Goal: Task Accomplishment & Management: Use online tool/utility

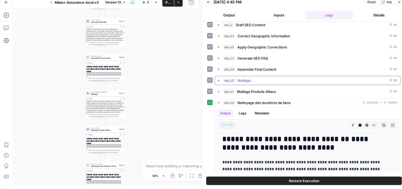
scroll to position [11, 0]
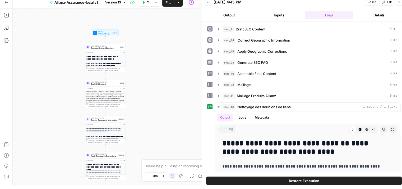
click at [178, 37] on div "**********" at bounding box center [105, 97] width 185 height 176
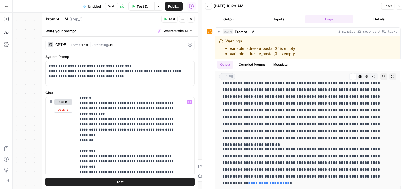
scroll to position [6, 0]
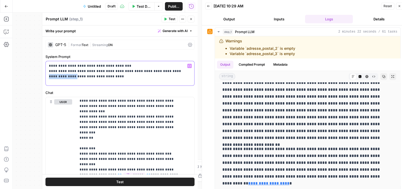
drag, startPoint x: 156, startPoint y: 69, endPoint x: 185, endPoint y: 72, distance: 29.6
click at [185, 72] on p "**********" at bounding box center [118, 71] width 138 height 16
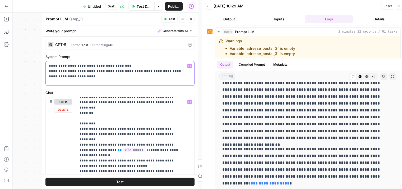
scroll to position [0, 0]
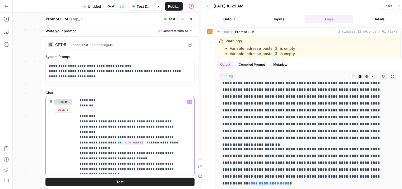
scroll to position [39, 0]
click at [113, 183] on button "Test" at bounding box center [120, 181] width 149 height 8
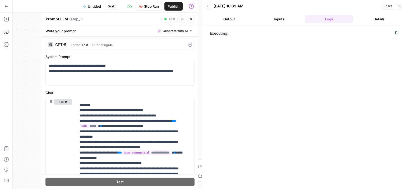
click at [193, 20] on icon "button" at bounding box center [191, 18] width 3 height 3
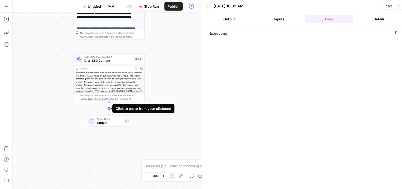
click at [109, 110] on icon "Edge from step_2 to end" at bounding box center [108, 108] width 1 height 13
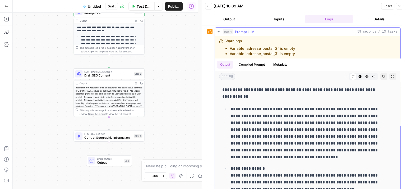
scroll to position [0, 0]
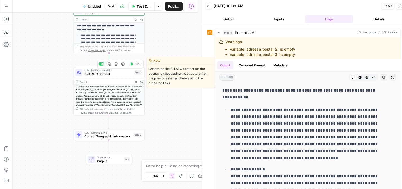
click at [92, 73] on span "Draft SEO Content" at bounding box center [108, 74] width 48 height 4
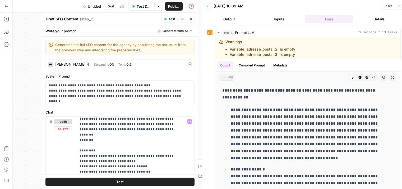
scroll to position [14, 0]
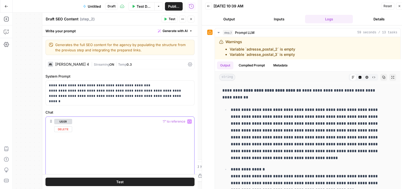
scroll to position [0, 0]
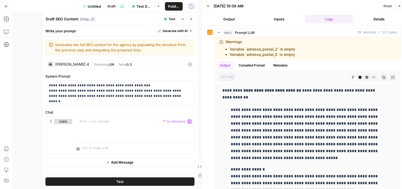
click at [192, 20] on icon "button" at bounding box center [191, 18] width 3 height 3
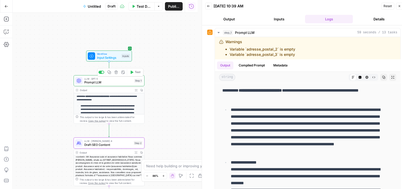
click at [90, 84] on span "Prompt LLM" at bounding box center [108, 82] width 48 height 4
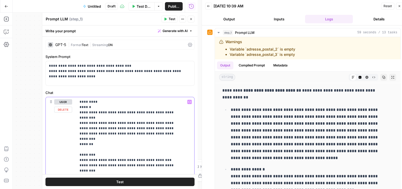
click at [34, 98] on div "**********" at bounding box center [105, 101] width 185 height 176
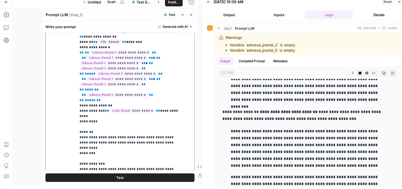
scroll to position [166, 0]
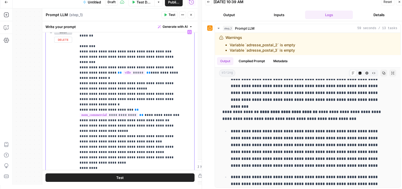
scroll to position [38, 0]
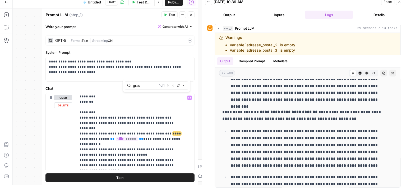
type input "gras"
click at [173, 132] on span "****" at bounding box center [177, 133] width 8 height 3
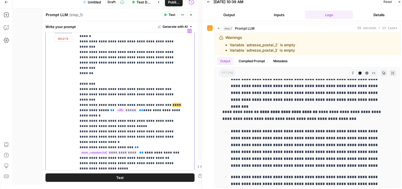
scroll to position [67, 0]
drag, startPoint x: 78, startPoint y: 89, endPoint x: 167, endPoint y: 89, distance: 88.6
click at [167, 89] on div "**********" at bounding box center [133, 134] width 114 height 216
click at [76, 89] on div "**********" at bounding box center [133, 134] width 114 height 216
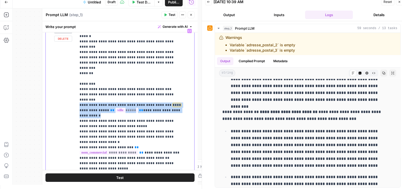
drag, startPoint x: 79, startPoint y: 89, endPoint x: 187, endPoint y: 93, distance: 108.6
click at [187, 93] on div "**********" at bounding box center [133, 134] width 114 height 216
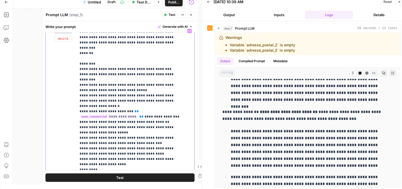
scroll to position [23, 0]
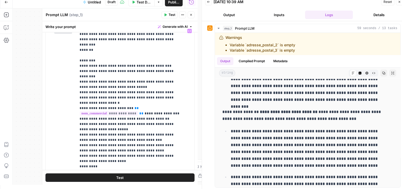
click at [118, 178] on span "Test" at bounding box center [119, 177] width 7 height 5
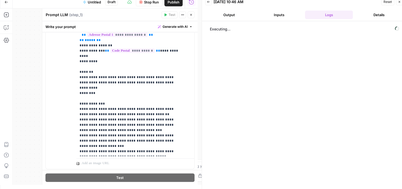
scroll to position [166, 0]
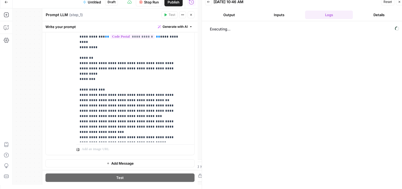
click at [192, 16] on button "Close" at bounding box center [191, 14] width 7 height 7
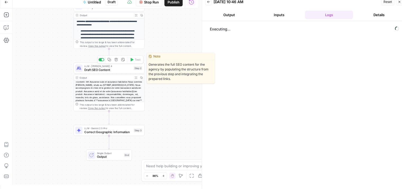
click at [94, 71] on span "Draft SEO Content" at bounding box center [108, 69] width 48 height 4
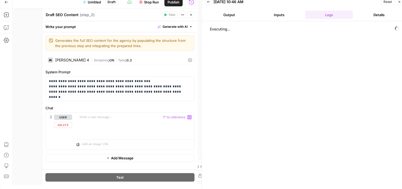
scroll to position [0, 0]
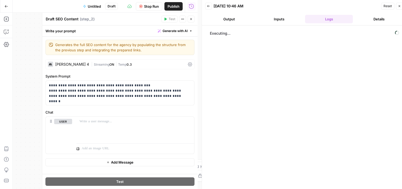
click at [191, 17] on button "Close" at bounding box center [191, 19] width 7 height 7
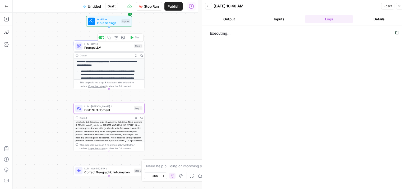
click at [111, 50] on span "Prompt LLM" at bounding box center [108, 47] width 48 height 4
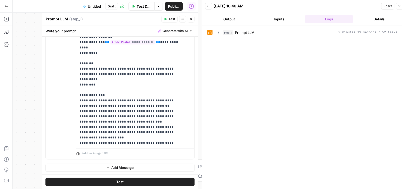
scroll to position [238, 0]
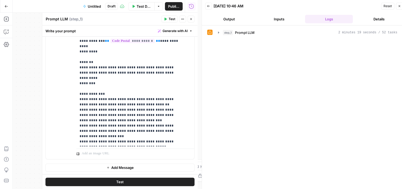
click at [193, 19] on button "Close" at bounding box center [191, 19] width 7 height 7
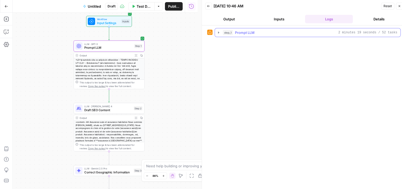
click at [219, 33] on icon "button" at bounding box center [219, 32] width 4 height 4
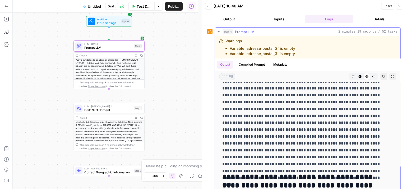
scroll to position [94, 0]
click at [102, 47] on span "Prompt LLM" at bounding box center [108, 47] width 48 height 4
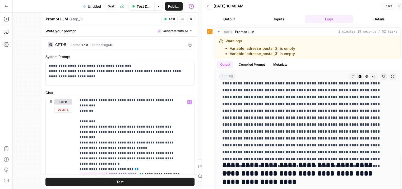
scroll to position [0, 0]
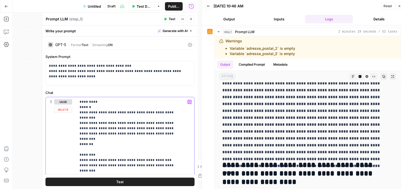
click at [118, 180] on span "Test" at bounding box center [119, 181] width 7 height 5
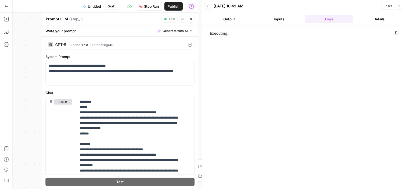
click at [191, 21] on button "Close" at bounding box center [191, 19] width 7 height 7
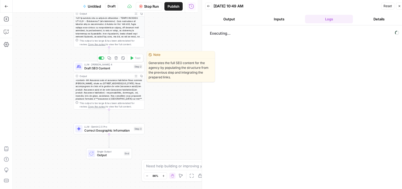
click at [94, 69] on span "Draft SEO Content" at bounding box center [108, 68] width 48 height 4
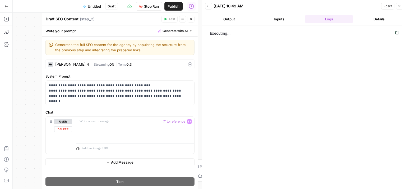
scroll to position [4, 0]
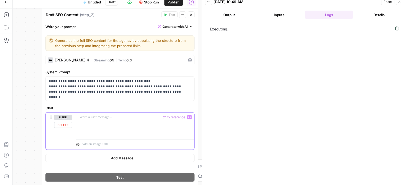
click at [93, 127] on div at bounding box center [135, 124] width 118 height 24
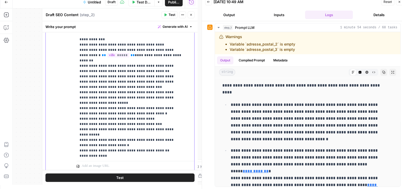
scroll to position [328, 0]
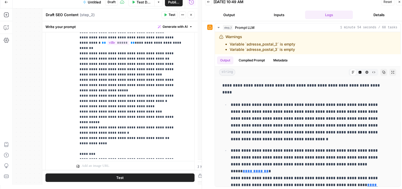
click at [128, 179] on button "Test" at bounding box center [120, 177] width 149 height 8
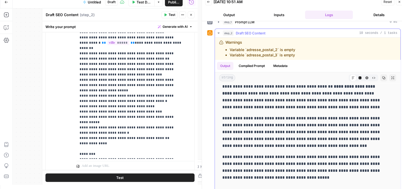
scroll to position [12, 0]
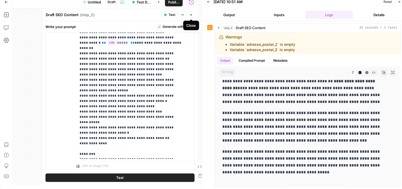
click at [193, 13] on icon "button" at bounding box center [191, 14] width 3 height 3
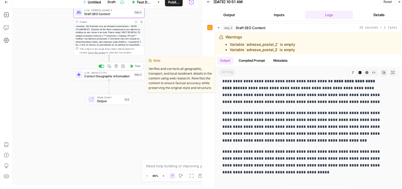
click at [92, 79] on div "LLM · Gemini 2.5 Pro Correct Geographic Information Step 3 Copy step Delete ste…" at bounding box center [109, 74] width 71 height 11
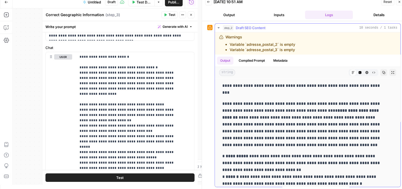
scroll to position [0, 0]
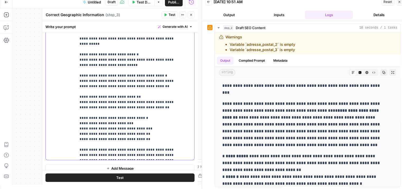
scroll to position [185, 0]
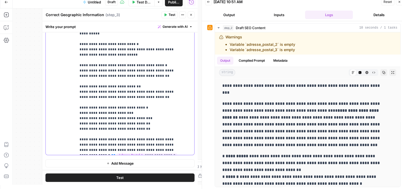
scroll to position [142, 0]
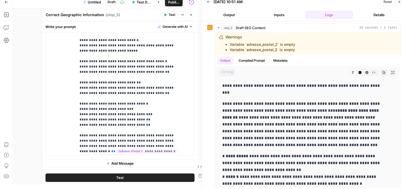
click at [122, 178] on button "Test" at bounding box center [120, 177] width 149 height 8
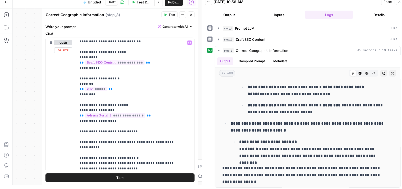
scroll to position [79, 0]
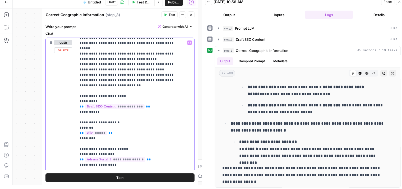
click at [124, 85] on p "**********" at bounding box center [132, 138] width 104 height 355
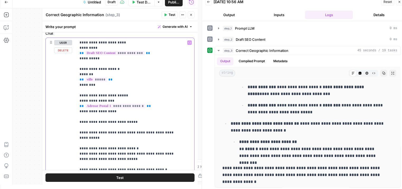
scroll to position [133, 0]
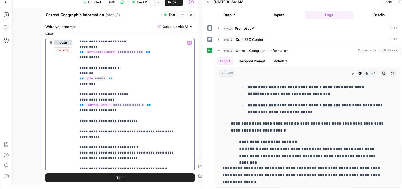
click at [120, 107] on p "**********" at bounding box center [132, 84] width 104 height 355
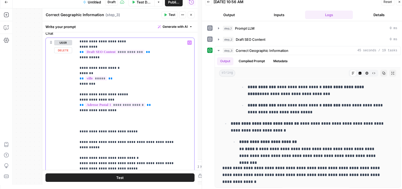
drag, startPoint x: 125, startPoint y: 88, endPoint x: 76, endPoint y: 89, distance: 49.0
click at [76, 89] on div "**********" at bounding box center [120, 146] width 149 height 216
copy p "**********"
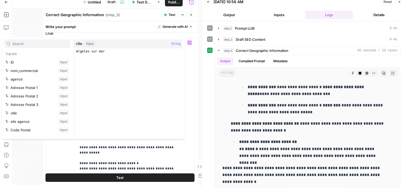
scroll to position [56, 0]
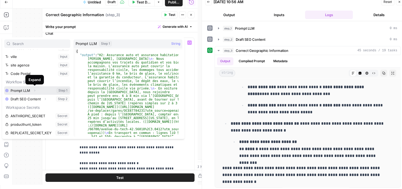
click at [35, 91] on icon "button" at bounding box center [34, 91] width 1 height 2
click at [34, 91] on icon "button" at bounding box center [34, 90] width 3 height 3
click at [34, 89] on icon "button" at bounding box center [35, 90] width 4 height 4
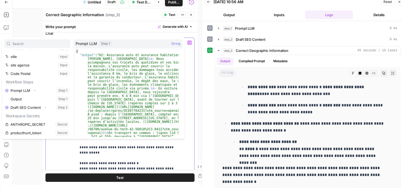
click at [68, 158] on div "user" at bounding box center [63, 145] width 18 height 211
click at [124, 149] on p "**********" at bounding box center [132, 92] width 104 height 370
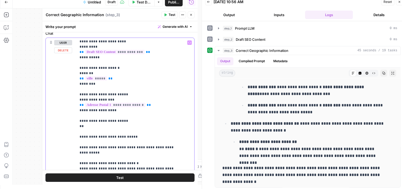
drag, startPoint x: 88, startPoint y: 123, endPoint x: 67, endPoint y: 116, distance: 22.3
click at [67, 116] on div "**********" at bounding box center [120, 146] width 149 height 216
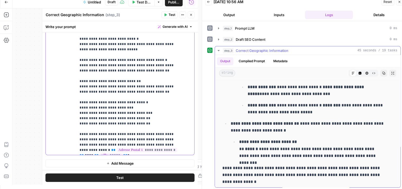
scroll to position [1, 0]
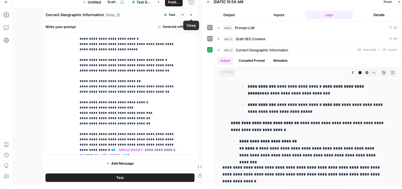
click at [192, 15] on icon "button" at bounding box center [191, 15] width 2 height 2
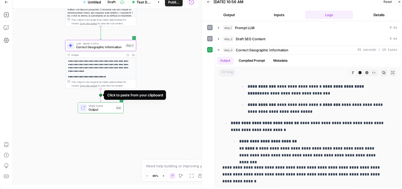
click at [100, 97] on icon "Edge from step_3 to end" at bounding box center [100, 94] width 1 height 13
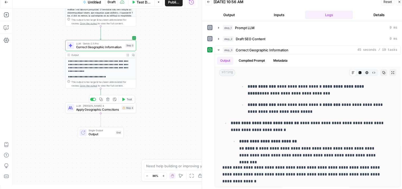
click at [89, 113] on div "LLM · Claude Sonnet 4 Apply Geographic Corrections Step 4 Copy step Delete step…" at bounding box center [100, 107] width 71 height 11
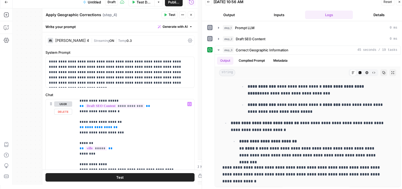
scroll to position [23, 0]
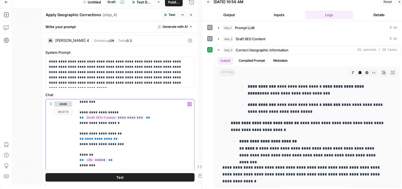
drag, startPoint x: 111, startPoint y: 133, endPoint x: 71, endPoint y: 132, distance: 40.5
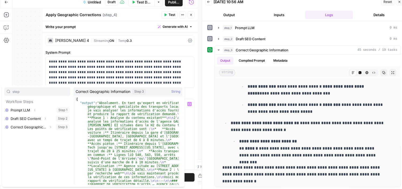
type input "step"
click at [50, 128] on icon "button" at bounding box center [50, 126] width 3 height 3
click at [51, 126] on icon "button" at bounding box center [50, 126] width 3 height 3
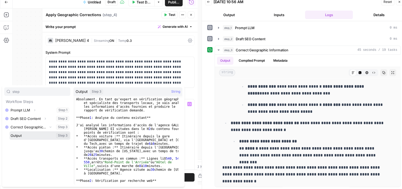
click at [22, 137] on button "Select variable Output" at bounding box center [40, 135] width 61 height 8
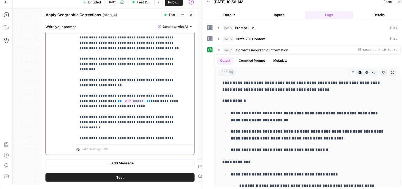
scroll to position [127, 0]
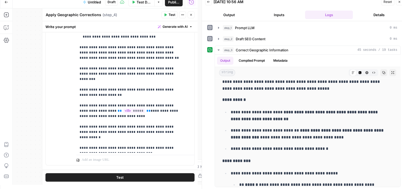
click at [128, 176] on button "Test" at bounding box center [120, 177] width 149 height 8
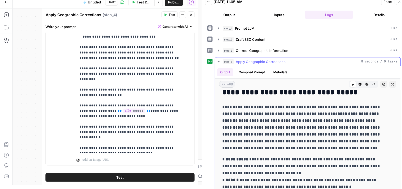
scroll to position [15, 0]
drag, startPoint x: 322, startPoint y: 126, endPoint x: 356, endPoint y: 127, distance: 34.7
click at [356, 127] on p "**********" at bounding box center [304, 127] width 163 height 48
copy p "**********"
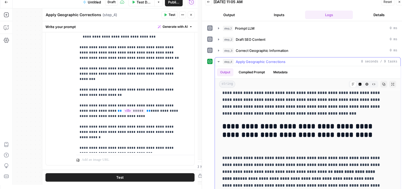
scroll to position [250, 0]
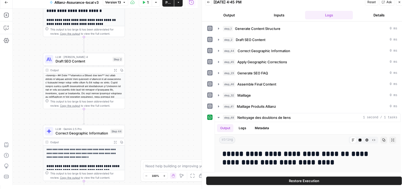
scroll to position [11, 0]
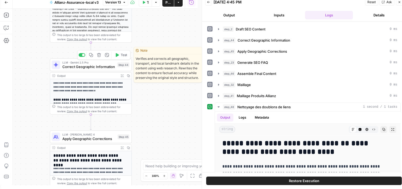
click at [90, 56] on icon "button" at bounding box center [91, 55] width 4 height 4
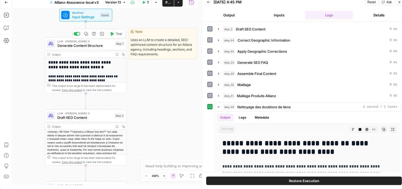
click at [67, 45] on span "Generate Content Structure" at bounding box center [85, 45] width 56 height 5
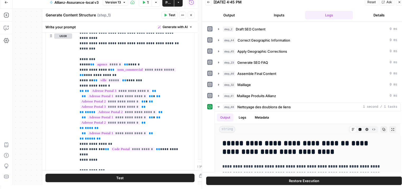
scroll to position [16, 0]
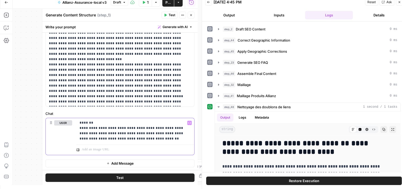
scroll to position [334, 0]
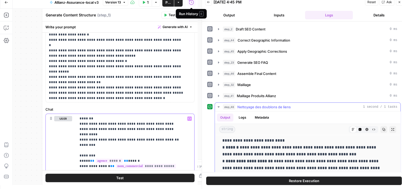
scroll to position [110, 0]
click at [192, 15] on icon "button" at bounding box center [191, 14] width 3 height 3
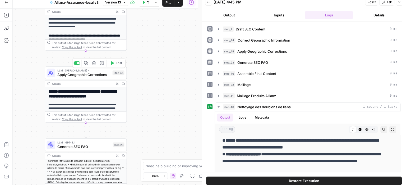
click at [85, 66] on button "Copy step" at bounding box center [86, 63] width 7 height 7
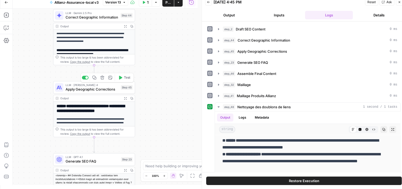
click at [93, 80] on button "Copy step" at bounding box center [94, 77] width 7 height 7
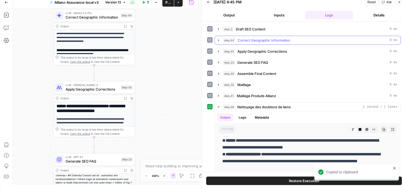
click at [219, 39] on icon "button" at bounding box center [218, 40] width 1 height 2
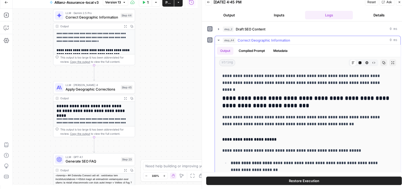
click at [219, 42] on button "step_44 Correct Geographic Information 0 ms" at bounding box center [308, 40] width 186 height 8
click at [218, 40] on icon "button" at bounding box center [219, 40] width 2 height 1
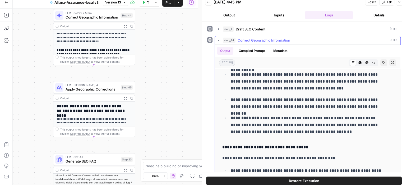
click at [218, 40] on icon "button" at bounding box center [219, 40] width 2 height 1
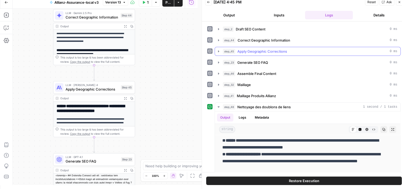
click at [218, 51] on icon "button" at bounding box center [218, 51] width 1 height 2
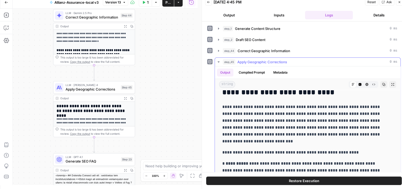
scroll to position [0, 0]
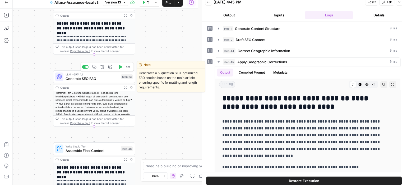
click at [95, 70] on div "Copy step Delete step Edit Note Test" at bounding box center [107, 67] width 53 height 10
click at [95, 67] on icon "button" at bounding box center [95, 67] width 4 height 4
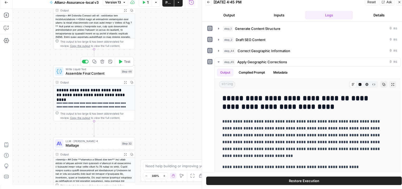
click at [80, 73] on span "Assemble Final Content" at bounding box center [92, 73] width 53 height 5
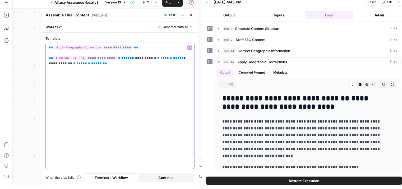
click at [114, 84] on div "**********" at bounding box center [120, 106] width 149 height 126
click at [191, 15] on icon "button" at bounding box center [191, 14] width 3 height 3
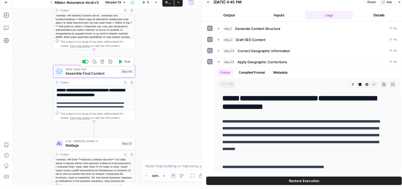
click at [94, 63] on icon "button" at bounding box center [95, 62] width 4 height 4
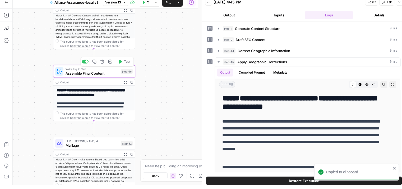
click at [93, 62] on icon "button" at bounding box center [94, 62] width 4 height 4
click at [92, 71] on span "Assemble Final Content" at bounding box center [92, 73] width 53 height 5
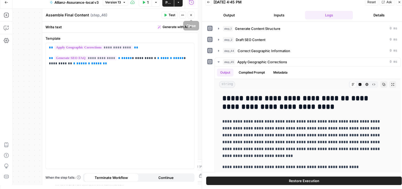
click at [192, 16] on icon "button" at bounding box center [191, 14] width 3 height 3
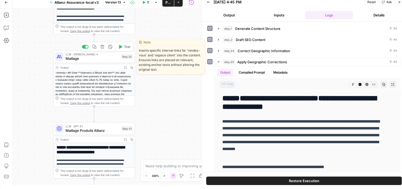
click at [72, 60] on span "Maillage" at bounding box center [92, 58] width 53 height 5
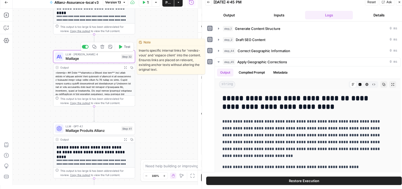
click at [75, 60] on div "Maillage Maillage ( step_32 ) Test Actions Close Write your prompt Generate wit…" at bounding box center [120, 97] width 156 height 176
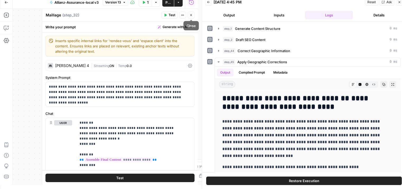
click at [191, 15] on icon "button" at bounding box center [191, 15] width 2 height 2
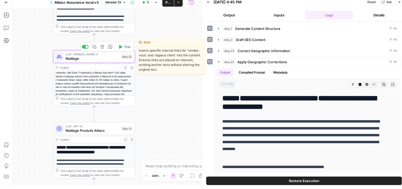
click at [96, 48] on icon "button" at bounding box center [95, 47] width 4 height 4
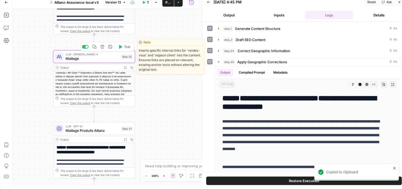
click at [94, 47] on icon "button" at bounding box center [95, 47] width 4 height 4
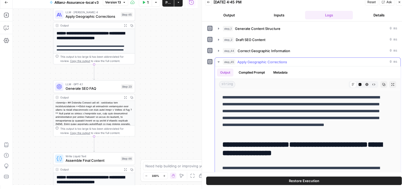
scroll to position [167, 0]
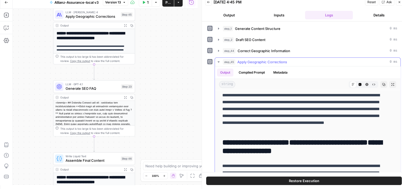
click at [219, 59] on button "step_45 Apply Geographic Corrections 0 ms" at bounding box center [308, 62] width 186 height 8
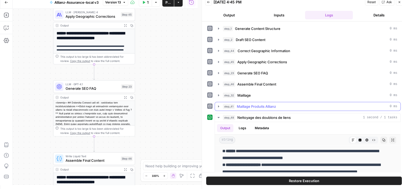
scroll to position [24, 0]
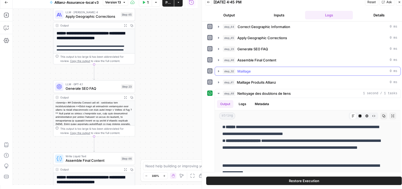
click at [216, 72] on button "step_32 Maillage 0 ms" at bounding box center [308, 71] width 186 height 8
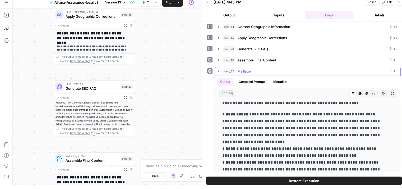
scroll to position [64, 0]
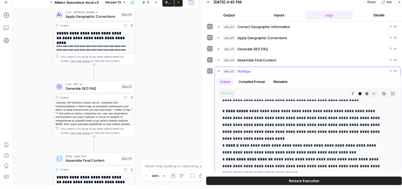
click at [331, 142] on p "**********" at bounding box center [304, 139] width 163 height 62
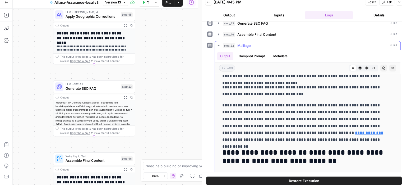
scroll to position [128, 0]
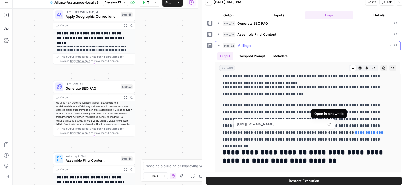
click at [330, 123] on icon at bounding box center [329, 124] width 3 height 3
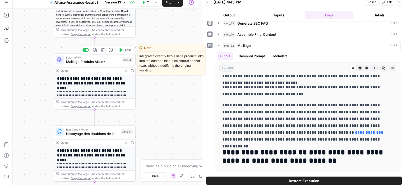
click at [94, 51] on icon "button" at bounding box center [95, 50] width 4 height 4
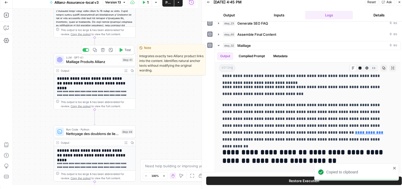
click at [95, 51] on icon "button" at bounding box center [95, 50] width 4 height 4
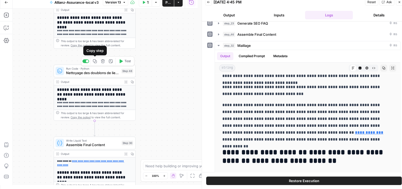
click at [96, 64] on button "Copy step" at bounding box center [95, 61] width 7 height 7
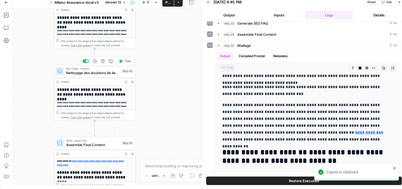
click at [74, 73] on span "Nettoyage des doublons de liens" at bounding box center [92, 72] width 53 height 5
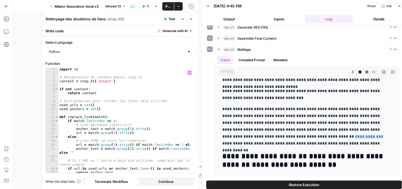
scroll to position [1, 0]
click at [191, 18] on icon "button" at bounding box center [191, 18] width 3 height 3
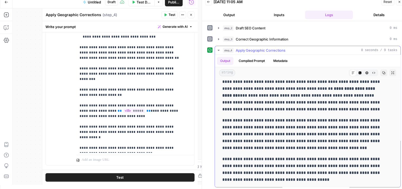
scroll to position [12, 0]
click at [309, 138] on p "**********" at bounding box center [304, 134] width 163 height 34
click at [282, 145] on p "**********" at bounding box center [304, 134] width 163 height 34
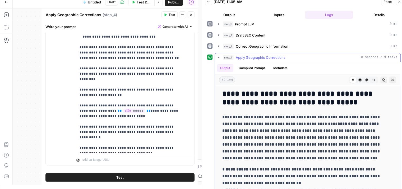
scroll to position [0, 0]
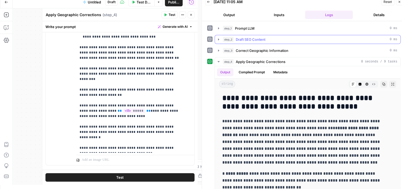
click at [218, 40] on icon "button" at bounding box center [219, 39] width 4 height 4
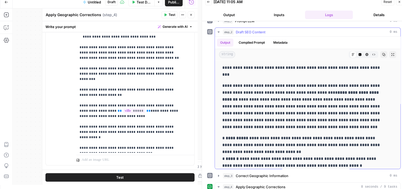
scroll to position [7, 0]
click at [218, 33] on icon "button" at bounding box center [219, 32] width 4 height 4
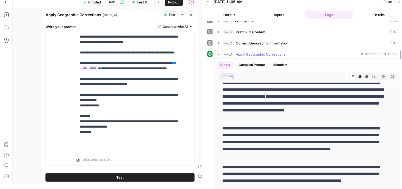
scroll to position [250, 0]
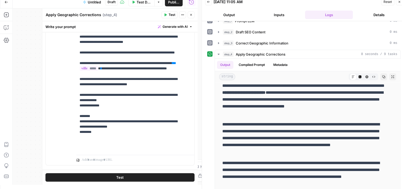
click at [137, 0] on span "Test Data" at bounding box center [144, 1] width 15 height 5
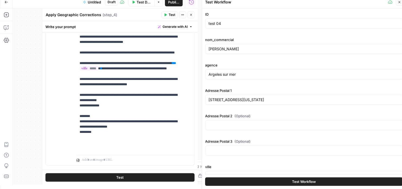
scroll to position [62, 0]
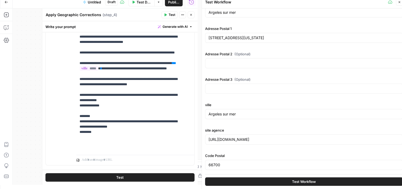
click at [288, 183] on button "Test Workflow" at bounding box center [304, 181] width 198 height 8
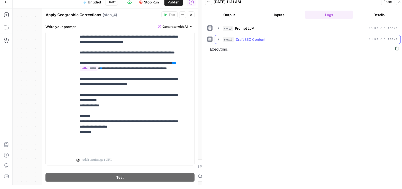
click at [218, 39] on icon "button" at bounding box center [219, 39] width 4 height 4
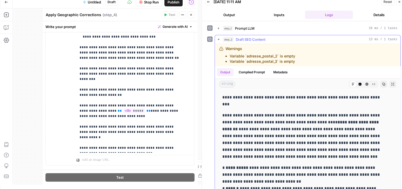
click at [219, 41] on icon "button" at bounding box center [219, 39] width 4 height 4
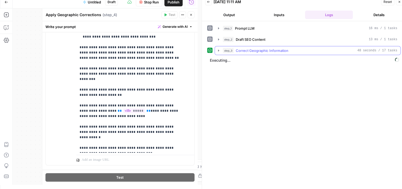
click at [216, 52] on button "step_3 Correct Geographic Information 48 seconds / 17 tasks" at bounding box center [308, 50] width 186 height 8
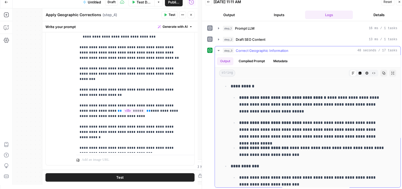
scroll to position [548, 0]
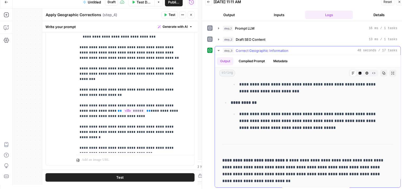
click at [219, 49] on icon "button" at bounding box center [219, 50] width 4 height 4
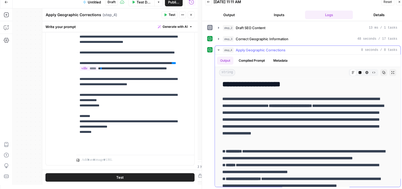
scroll to position [0, 0]
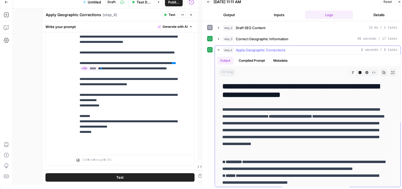
click at [218, 50] on icon "button" at bounding box center [219, 50] width 4 height 4
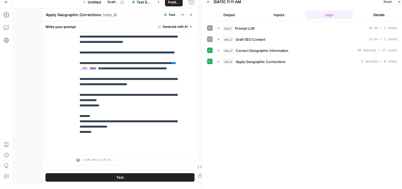
click at [193, 15] on icon "button" at bounding box center [191, 14] width 3 height 3
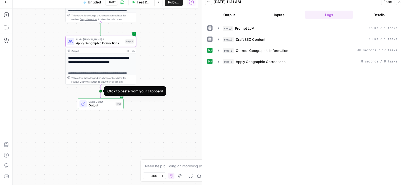
click at [101, 91] on icon "Edge from step_4 to end" at bounding box center [100, 90] width 1 height 13
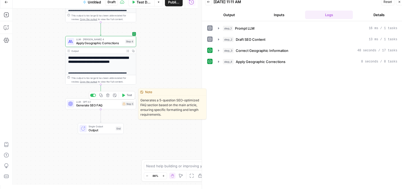
click at [87, 106] on span "Generate SEO FAQ" at bounding box center [98, 105] width 44 height 4
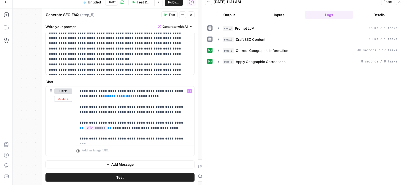
scroll to position [219, 0]
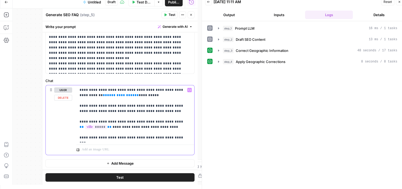
click at [135, 93] on span "**" at bounding box center [137, 94] width 4 height 3
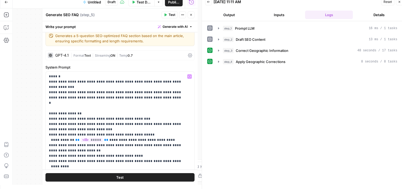
scroll to position [4, 0]
click at [26, 42] on div "**********" at bounding box center [105, 96] width 185 height 176
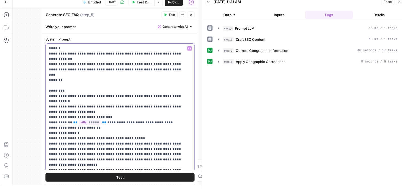
scroll to position [32, 0]
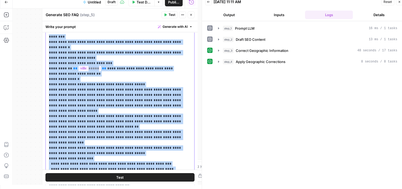
scroll to position [85, 0]
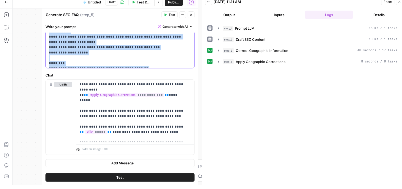
drag, startPoint x: 48, startPoint y: 85, endPoint x: 85, endPoint y: 61, distance: 44.2
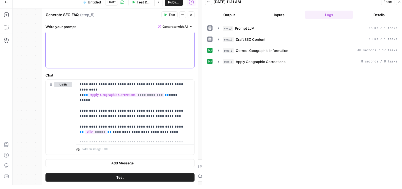
scroll to position [50, 0]
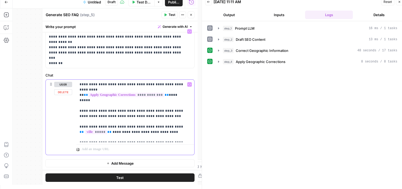
click at [134, 103] on p "**********" at bounding box center [134, 111] width 108 height 58
click at [162, 112] on p "**********" at bounding box center [134, 111] width 108 height 58
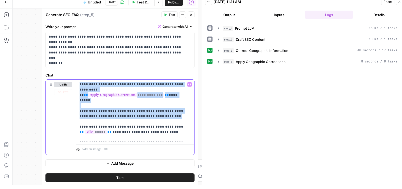
drag, startPoint x: 162, startPoint y: 112, endPoint x: 53, endPoint y: 75, distance: 114.9
click at [53, 75] on div "**********" at bounding box center [120, 113] width 149 height 83
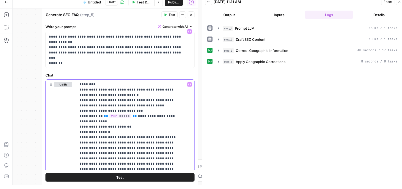
scroll to position [39, 0]
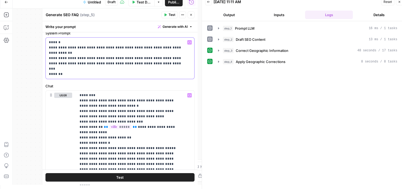
click at [69, 65] on p "**********" at bounding box center [118, 58] width 138 height 37
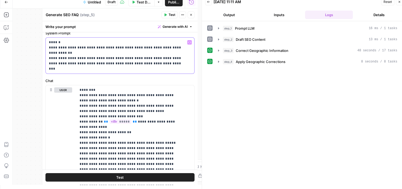
scroll to position [17, 0]
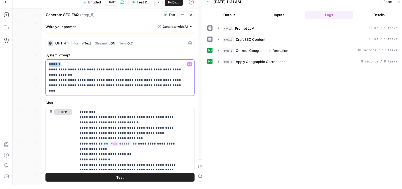
drag, startPoint x: 64, startPoint y: 64, endPoint x: 42, endPoint y: 63, distance: 22.5
click at [42, 63] on div "**********" at bounding box center [120, 96] width 156 height 176
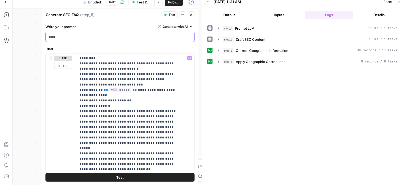
scroll to position [65, 0]
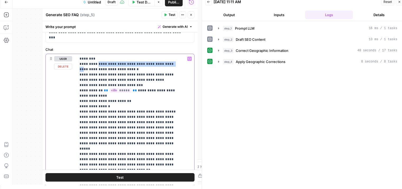
drag, startPoint x: 96, startPoint y: 63, endPoint x: 172, endPoint y: 66, distance: 75.7
drag, startPoint x: 151, startPoint y: 64, endPoint x: 97, endPoint y: 62, distance: 54.3
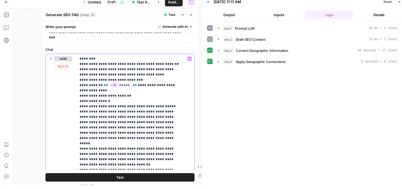
scroll to position [101, 0]
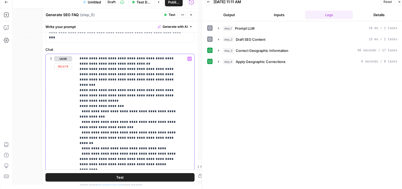
drag, startPoint x: 78, startPoint y: 144, endPoint x: 119, endPoint y: 154, distance: 42.2
click at [119, 154] on div "**********" at bounding box center [133, 162] width 114 height 216
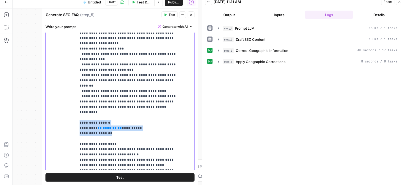
scroll to position [123, 0]
click at [84, 124] on p "**********" at bounding box center [132, 54] width 104 height 312
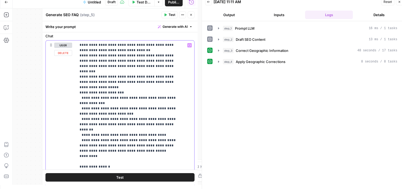
scroll to position [79, 0]
drag, startPoint x: 78, startPoint y: 127, endPoint x: 113, endPoint y: 142, distance: 38.2
click at [113, 142] on div "**********" at bounding box center [133, 148] width 114 height 216
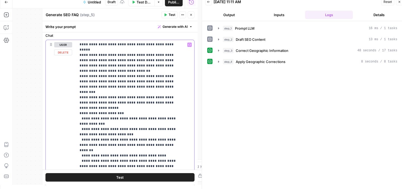
scroll to position [0, 0]
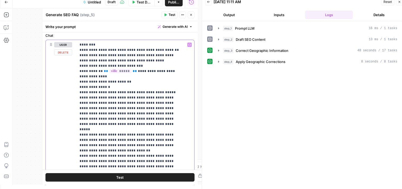
click at [81, 41] on div "**********" at bounding box center [133, 148] width 114 height 216
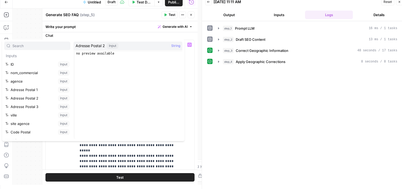
scroll to position [73, 0]
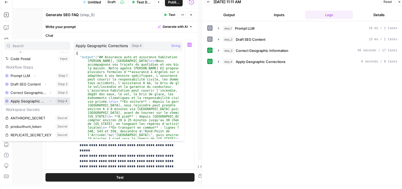
click at [47, 103] on button "Expand" at bounding box center [50, 101] width 7 height 7
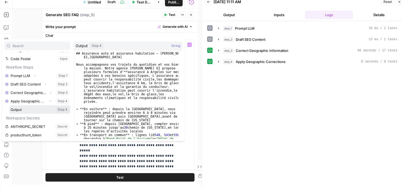
click at [17, 111] on button "Select variable Output" at bounding box center [40, 109] width 61 height 8
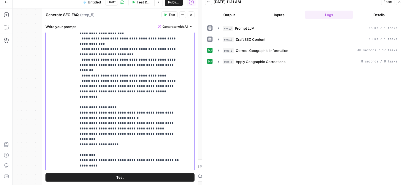
scroll to position [192, 0]
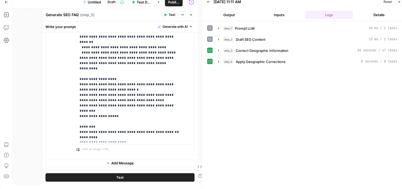
drag, startPoint x: 76, startPoint y: 118, endPoint x: 171, endPoint y: 128, distance: 96.3
click at [171, 128] on div "**********" at bounding box center [120, 40] width 149 height 228
drag, startPoint x: 171, startPoint y: 128, endPoint x: 73, endPoint y: 123, distance: 98.3
click at [73, 123] on div "**********" at bounding box center [120, 40] width 149 height 228
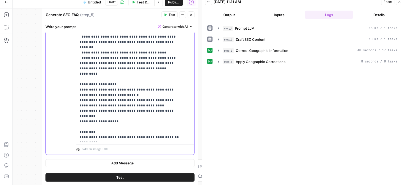
scroll to position [96, 0]
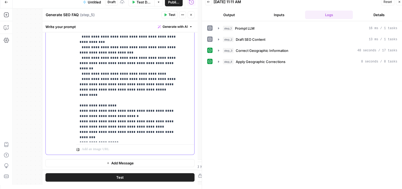
scroll to position [74, 0]
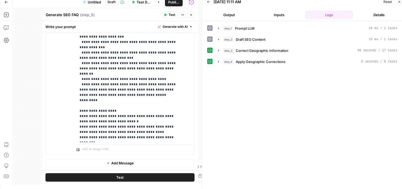
click at [128, 176] on button "Test" at bounding box center [120, 177] width 149 height 8
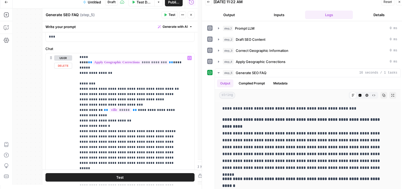
scroll to position [6, 0]
click at [102, 118] on p "**********" at bounding box center [132, 192] width 104 height 286
click at [133, 177] on button "Test" at bounding box center [120, 177] width 149 height 8
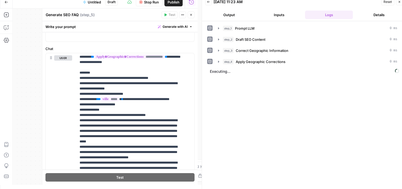
click at [193, 13] on button "Close" at bounding box center [191, 14] width 7 height 7
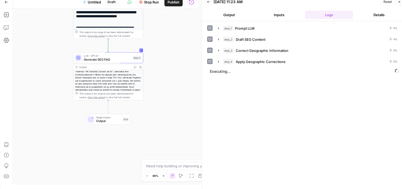
drag, startPoint x: 171, startPoint y: 118, endPoint x: 178, endPoint y: 71, distance: 47.1
click at [178, 71] on div "**********" at bounding box center [105, 96] width 185 height 176
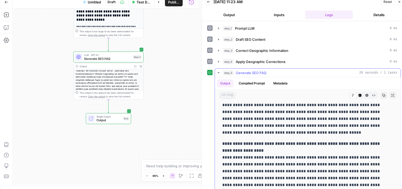
scroll to position [223, 0]
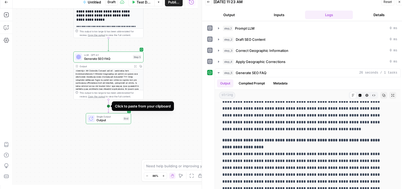
click at [109, 107] on icon "Edge from step_5 to end" at bounding box center [108, 105] width 1 height 13
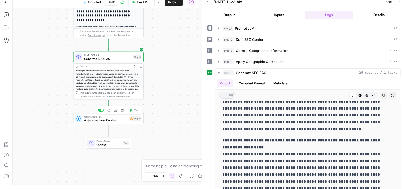
click at [124, 122] on span "Assemble Final Content" at bounding box center [105, 120] width 43 height 4
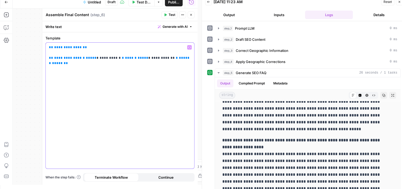
click at [65, 46] on span "**********" at bounding box center [68, 47] width 28 height 3
click at [65, 57] on span "**********" at bounding box center [68, 57] width 28 height 3
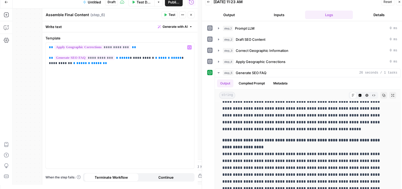
click at [171, 13] on span "Test" at bounding box center [172, 14] width 7 height 5
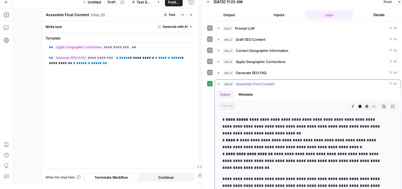
scroll to position [70, 0]
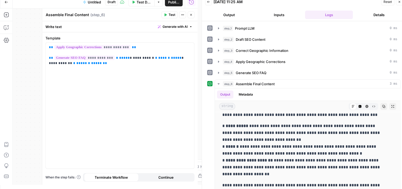
click at [190, 13] on icon "button" at bounding box center [191, 14] width 3 height 3
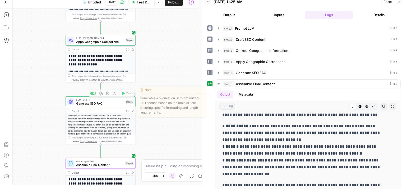
scroll to position [0, 0]
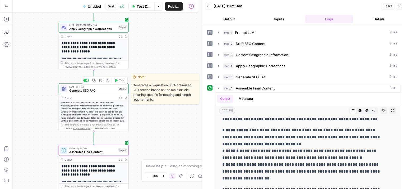
click at [75, 92] on span "Generate SEO FAQ" at bounding box center [92, 90] width 47 height 4
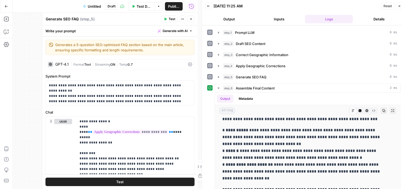
click at [192, 20] on icon "button" at bounding box center [191, 18] width 3 height 3
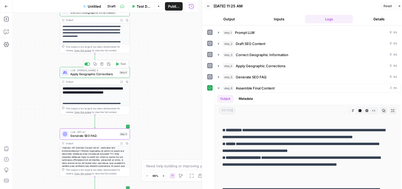
click at [77, 72] on span "Apply Geographic Corrections" at bounding box center [93, 74] width 47 height 4
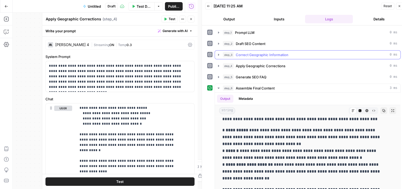
click at [219, 55] on icon "button" at bounding box center [219, 55] width 4 height 4
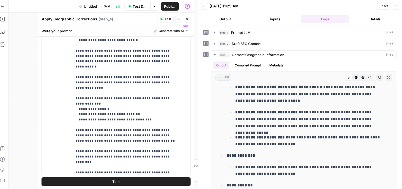
scroll to position [84, 0]
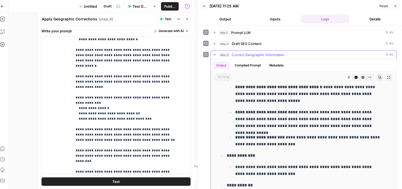
click at [214, 54] on icon "button" at bounding box center [215, 55] width 4 height 4
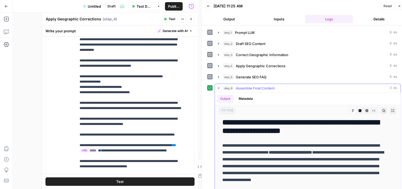
scroll to position [0, 0]
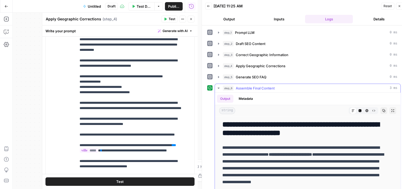
click at [219, 86] on icon "button" at bounding box center [219, 88] width 4 height 4
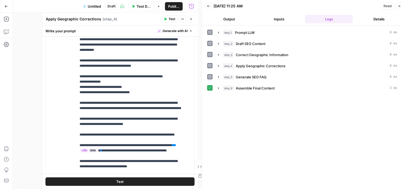
click at [193, 20] on icon "button" at bounding box center [191, 18] width 3 height 3
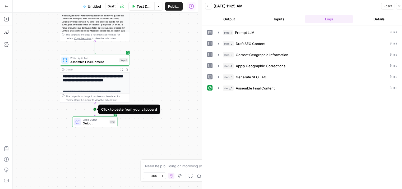
click at [94, 109] on icon "Edge from step_6 to end" at bounding box center [94, 109] width 1 height 13
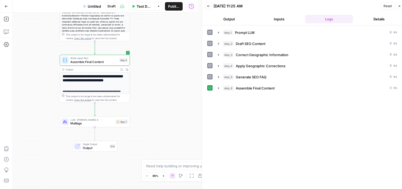
click at [83, 127] on div "**********" at bounding box center [105, 101] width 185 height 176
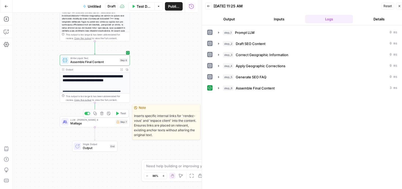
click at [69, 125] on div "LLM · Claude Sonnet 4 Maillage Step 7 Copy step Delete step Edit Note Test" at bounding box center [94, 122] width 66 height 8
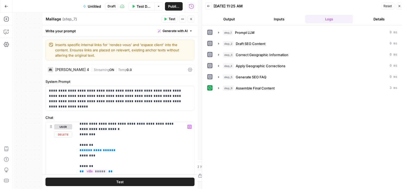
scroll to position [14, 0]
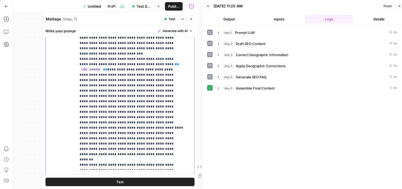
scroll to position [167, 0]
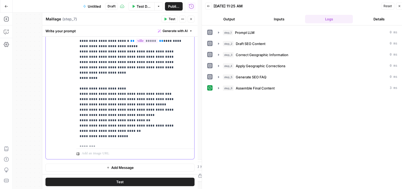
scroll to position [4, 0]
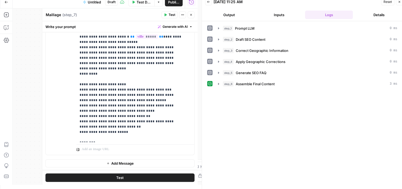
click at [116, 178] on span "Test" at bounding box center [119, 177] width 7 height 5
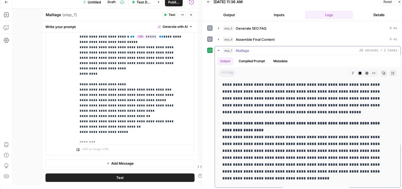
scroll to position [789, 0]
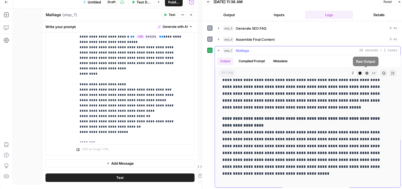
click at [373, 72] on icon "button" at bounding box center [374, 72] width 3 height 3
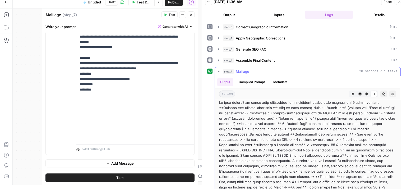
scroll to position [0, 0]
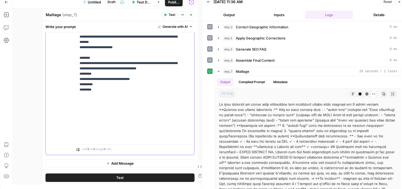
click at [108, 179] on button "Test" at bounding box center [120, 177] width 149 height 8
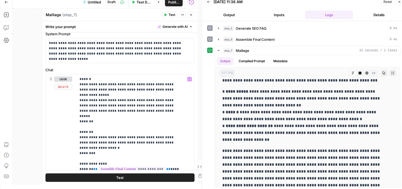
scroll to position [43, 0]
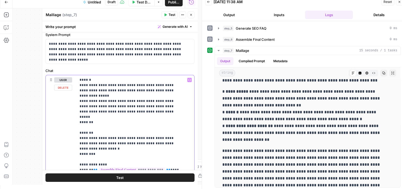
drag, startPoint x: 93, startPoint y: 114, endPoint x: 74, endPoint y: 66, distance: 51.6
click at [74, 66] on div "**********" at bounding box center [120, 154] width 156 height 329
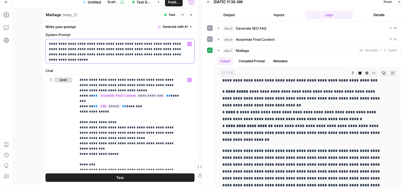
click at [134, 51] on p "**********" at bounding box center [118, 49] width 138 height 16
paste div
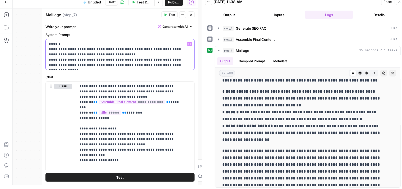
click at [87, 44] on p "**********" at bounding box center [118, 54] width 138 height 26
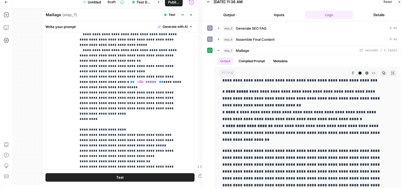
scroll to position [192, 0]
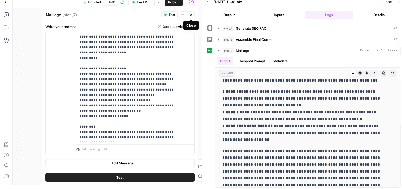
click at [192, 13] on icon "button" at bounding box center [191, 14] width 3 height 3
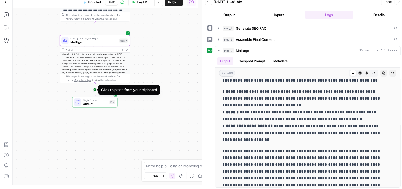
click at [94, 92] on icon "Edge from step_7 to end" at bounding box center [94, 89] width 1 height 13
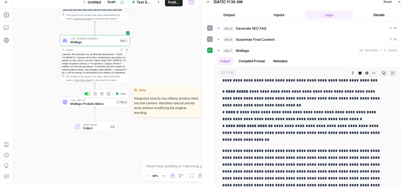
click at [78, 106] on div "LLM · GPT-4.1 Maillage Produits Allianz Step 8 Copy step Delete step Edit Note …" at bounding box center [95, 102] width 70 height 11
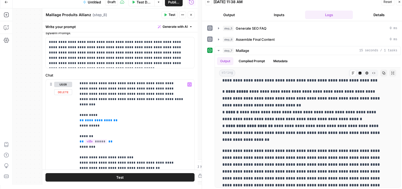
scroll to position [12, 0]
click at [218, 49] on icon "button" at bounding box center [219, 50] width 4 height 4
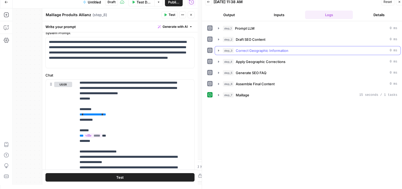
scroll to position [0, 0]
click at [218, 93] on icon "button" at bounding box center [219, 95] width 4 height 4
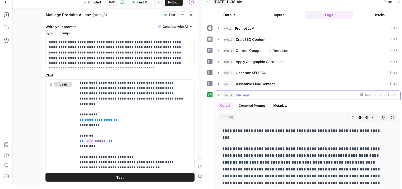
click at [218, 93] on icon "button" at bounding box center [219, 95] width 4 height 4
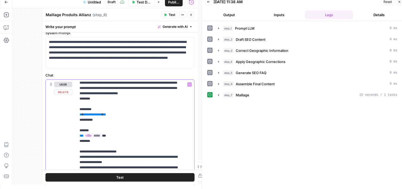
click at [106, 115] on span "**" at bounding box center [104, 114] width 3 height 3
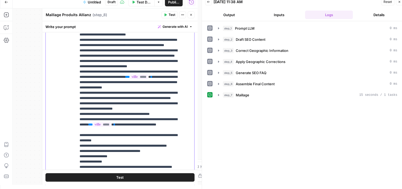
scroll to position [525, 0]
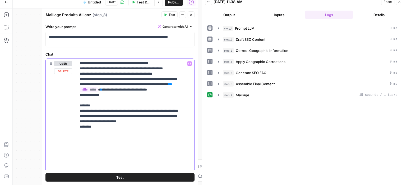
scroll to position [679, 0]
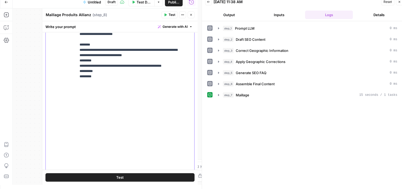
scroll to position [164, 0]
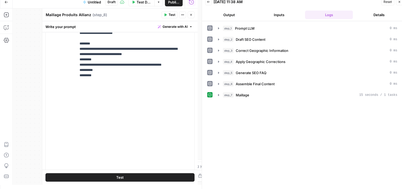
click at [119, 176] on span "Test" at bounding box center [119, 177] width 7 height 5
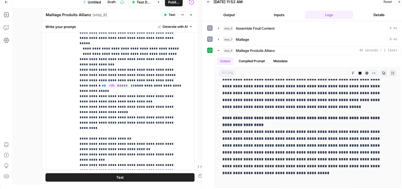
scroll to position [409, 0]
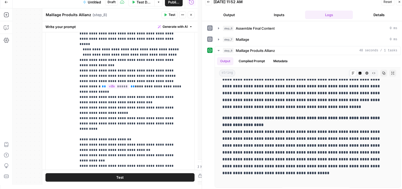
click at [192, 15] on icon "button" at bounding box center [191, 14] width 3 height 3
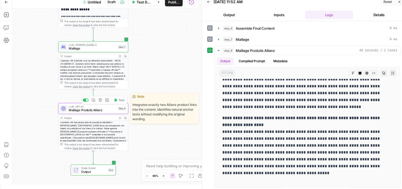
click at [76, 110] on span "Maillage Produits Allianz" at bounding box center [92, 110] width 47 height 4
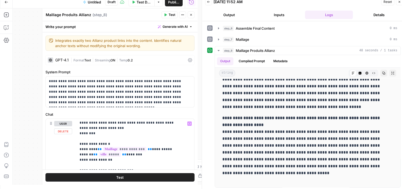
scroll to position [65, 0]
click at [188, 60] on icon at bounding box center [190, 60] width 4 height 4
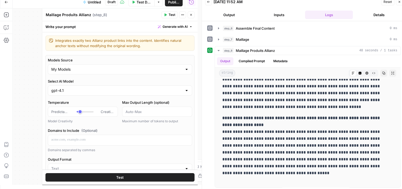
click at [111, 94] on div "gpt-4.1" at bounding box center [120, 90] width 144 height 10
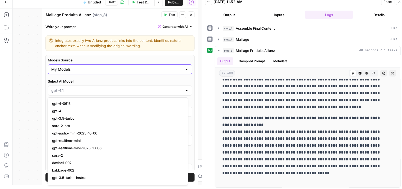
type input "gpt-4.1"
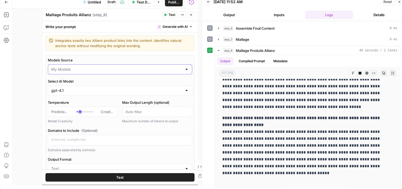
click at [106, 70] on input "Models Source" at bounding box center [116, 69] width 131 height 5
click at [105, 70] on input "Models Source" at bounding box center [116, 69] width 131 height 5
click at [92, 92] on span "My Models" at bounding box center [114, 89] width 125 height 5
type input "My Models"
click at [98, 94] on div "gpt-4.1" at bounding box center [120, 90] width 144 height 10
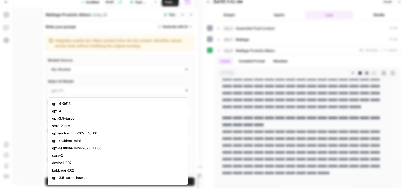
scroll to position [0, 0]
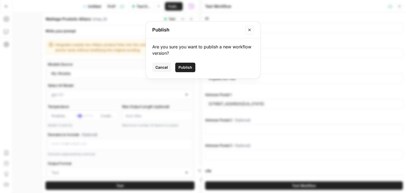
click at [158, 67] on span "Cancel" at bounding box center [162, 67] width 12 height 5
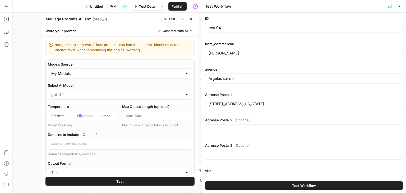
type input "gpt-4.1"
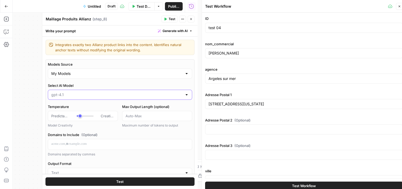
click at [89, 93] on input "Select AI Model" at bounding box center [116, 94] width 131 height 5
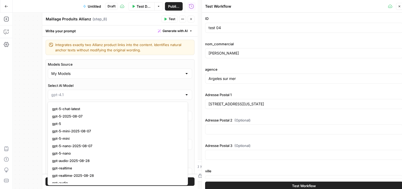
scroll to position [552, 0]
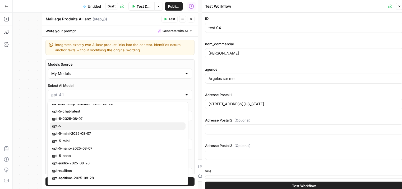
click at [66, 126] on span "gpt-5" at bounding box center [116, 125] width 129 height 5
type input "gpt-5"
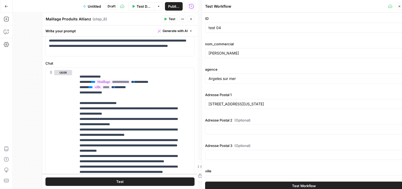
scroll to position [339, 0]
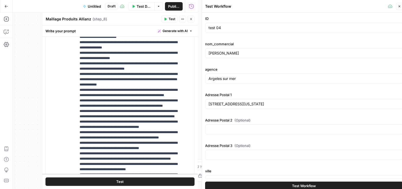
click at [119, 180] on span "Test" at bounding box center [119, 181] width 7 height 5
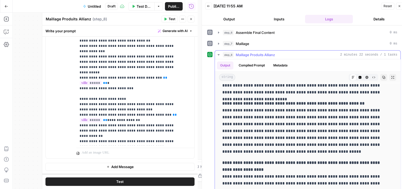
scroll to position [569, 0]
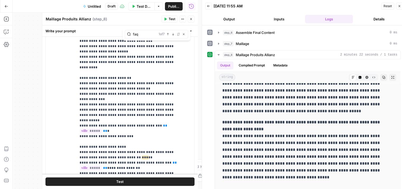
scroll to position [364, 0]
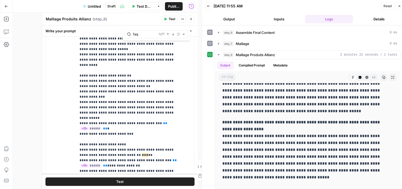
type input "faq"
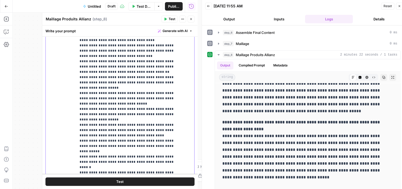
scroll to position [164, 0]
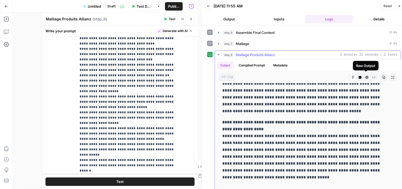
click at [373, 76] on icon "button" at bounding box center [374, 77] width 3 height 2
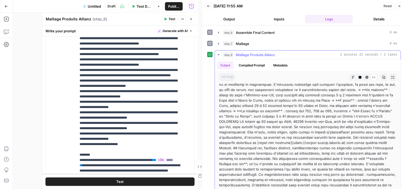
scroll to position [0, 0]
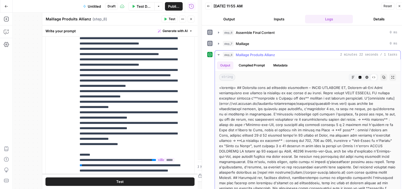
click at [254, 67] on button "Compiled Prompt" at bounding box center [252, 65] width 33 height 8
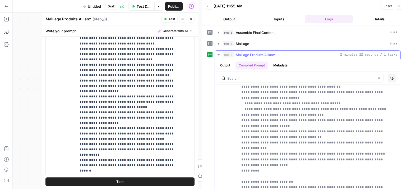
scroll to position [4, 0]
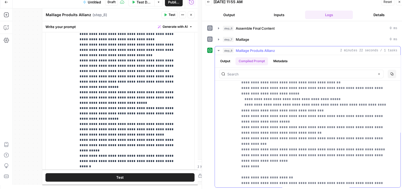
click at [226, 61] on button "Output" at bounding box center [225, 61] width 16 height 8
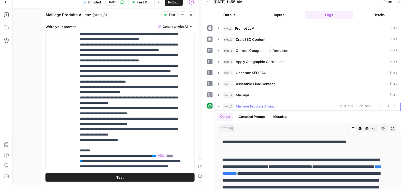
click at [121, 178] on span "Test" at bounding box center [119, 177] width 7 height 5
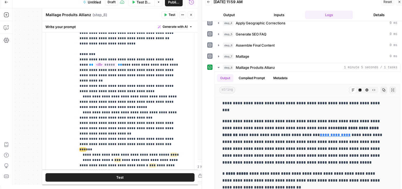
scroll to position [333, 0]
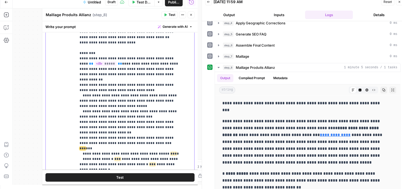
drag, startPoint x: 79, startPoint y: 92, endPoint x: 184, endPoint y: 100, distance: 105.1
click at [184, 100] on div "**********" at bounding box center [133, 109] width 114 height 216
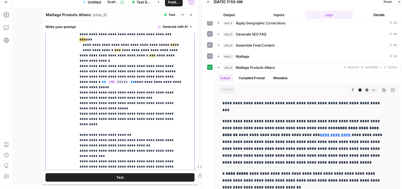
scroll to position [443, 0]
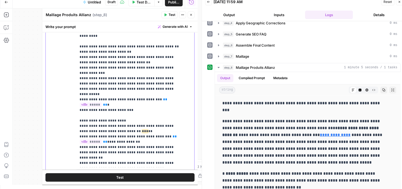
scroll to position [414, 0]
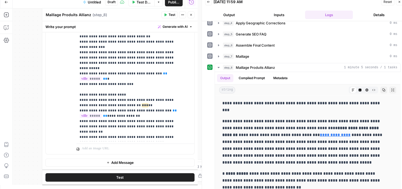
click at [144, 178] on button "Test" at bounding box center [120, 177] width 149 height 8
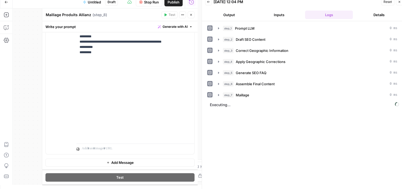
click at [192, 12] on button "Close" at bounding box center [191, 14] width 7 height 7
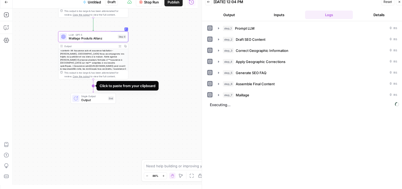
click at [94, 88] on icon "Edge from step_8 to end" at bounding box center [93, 85] width 1 height 13
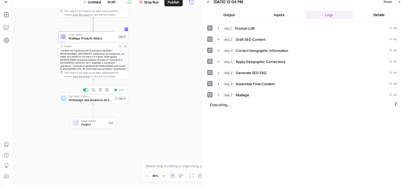
click at [79, 102] on div "Run Code · Python Nettoyage des doublons de liens Step 9 Copy step Delete step …" at bounding box center [93, 98] width 70 height 11
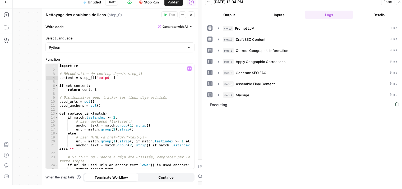
click at [91, 77] on div "import re # Récupération du contenu depuis step_41 content = step_41 [ 'output'…" at bounding box center [124, 120] width 132 height 113
type textarea "**********"
click at [193, 15] on button "Close" at bounding box center [191, 14] width 7 height 7
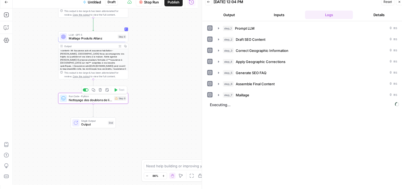
click at [97, 102] on span "Nettoyage des doublons de liens" at bounding box center [90, 100] width 43 height 4
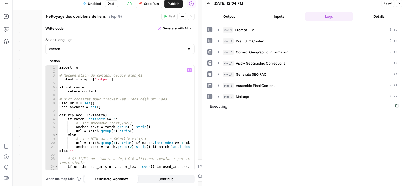
scroll to position [0, 0]
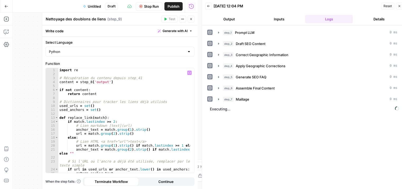
type textarea "**********"
click at [150, 129] on div "import re # Récupération du contenu depuis step_41 content = step_8 [ 'output' …" at bounding box center [124, 124] width 132 height 113
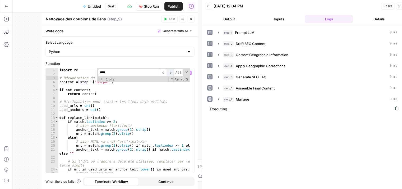
click at [172, 72] on span "​" at bounding box center [170, 72] width 7 height 7
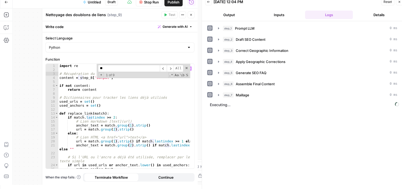
type input "*"
type input "**"
click at [171, 68] on span "​" at bounding box center [170, 68] width 7 height 7
click at [162, 68] on span "​" at bounding box center [163, 68] width 7 height 7
click at [187, 69] on span at bounding box center [187, 68] width 4 height 4
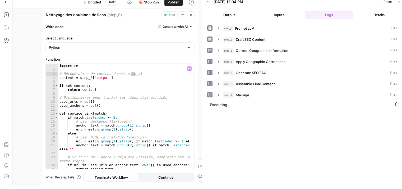
click at [134, 73] on div "import re # Récupération du contenu depuis step_41 content = step_8 [ 'output' …" at bounding box center [124, 116] width 132 height 105
type textarea "**********"
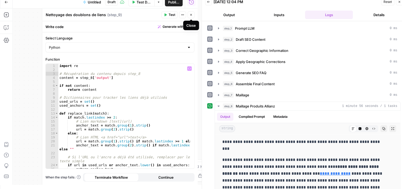
click at [191, 14] on icon "button" at bounding box center [191, 14] width 3 height 3
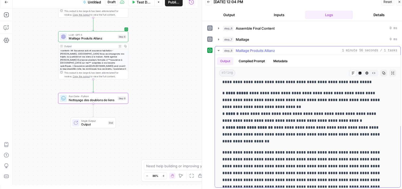
scroll to position [0, 0]
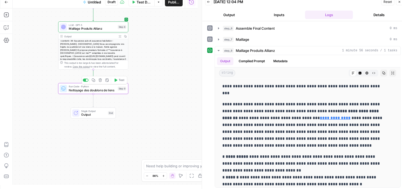
click at [116, 81] on icon "button" at bounding box center [116, 80] width 4 height 4
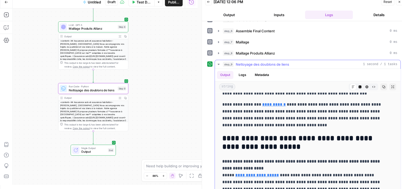
scroll to position [296, 0]
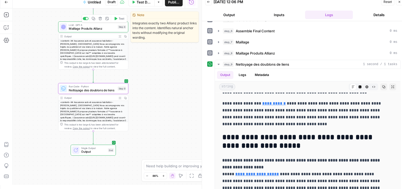
click at [80, 29] on span "Maillage Produits Allianz" at bounding box center [92, 28] width 47 height 4
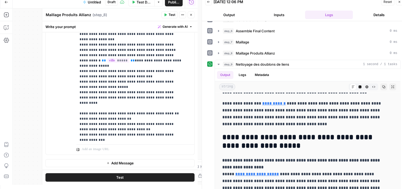
scroll to position [379, 0]
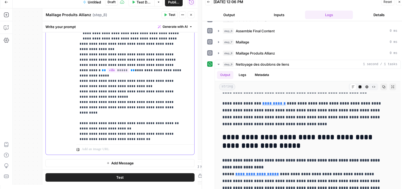
drag, startPoint x: 78, startPoint y: 70, endPoint x: 139, endPoint y: 107, distance: 71.3
click at [139, 107] on div "**********" at bounding box center [133, 34] width 114 height 216
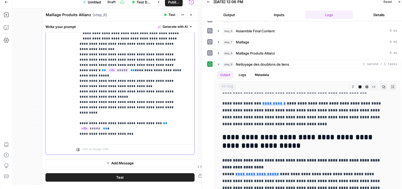
drag, startPoint x: 133, startPoint y: 77, endPoint x: 79, endPoint y: 76, distance: 54.5
click at [79, 76] on div "**********" at bounding box center [133, 34] width 114 height 216
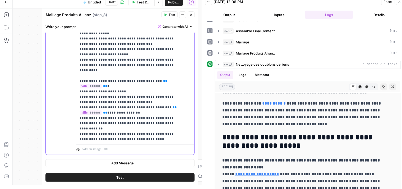
scroll to position [429, 0]
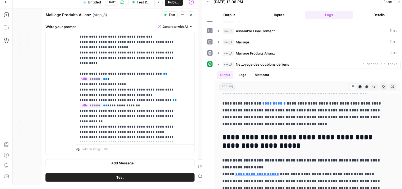
click at [119, 178] on span "Test" at bounding box center [119, 177] width 7 height 5
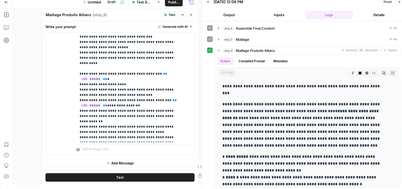
click at [193, 13] on icon "button" at bounding box center [191, 14] width 3 height 3
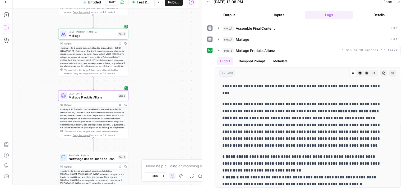
click at [6, 28] on icon "button" at bounding box center [5, 28] width 1 height 0
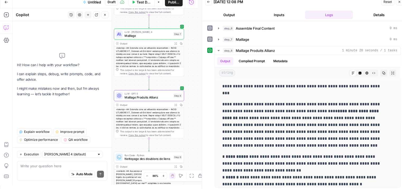
click at [106, 16] on button "Close" at bounding box center [105, 14] width 7 height 7
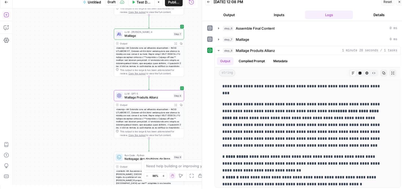
click at [5, 16] on icon "button" at bounding box center [6, 14] width 5 height 5
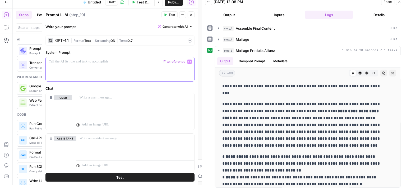
click at [70, 73] on div at bounding box center [120, 69] width 149 height 24
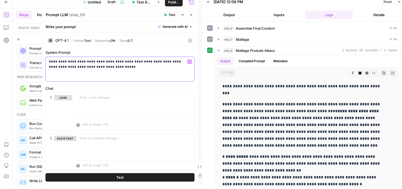
click at [63, 68] on p "**********" at bounding box center [118, 64] width 138 height 11
click at [67, 147] on button "Delete" at bounding box center [65, 146] width 22 height 6
click at [68, 145] on div "**********" at bounding box center [120, 109] width 156 height 154
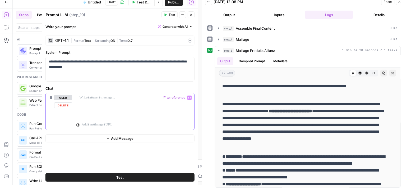
click at [102, 104] on div at bounding box center [135, 105] width 118 height 24
click at [190, 97] on icon "button" at bounding box center [189, 97] width 3 height 3
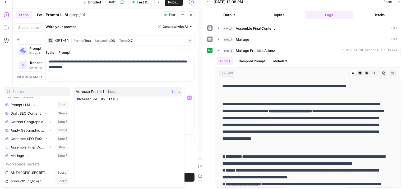
scroll to position [99, 0]
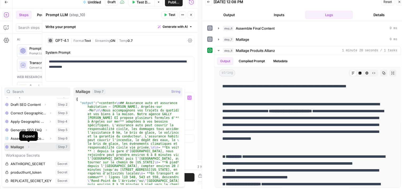
click at [30, 147] on icon "button" at bounding box center [28, 146] width 3 height 3
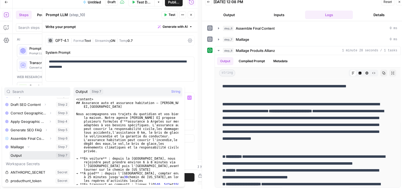
click at [22, 155] on button "Select variable Output" at bounding box center [40, 155] width 61 height 8
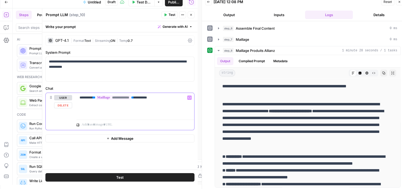
click at [164, 98] on p "**********" at bounding box center [136, 97] width 112 height 5
click at [192, 16] on button "Close" at bounding box center [191, 14] width 7 height 7
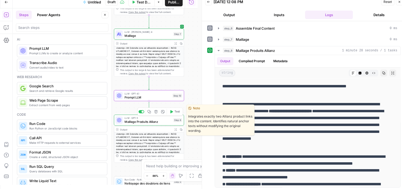
click at [132, 121] on span "Maillage Produits Allianz" at bounding box center [148, 121] width 47 height 4
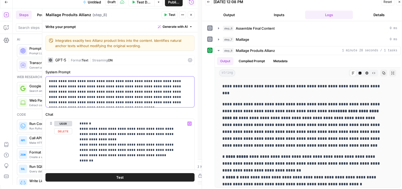
scroll to position [74, 0]
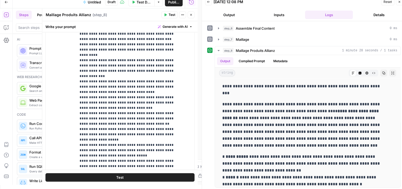
drag, startPoint x: 155, startPoint y: 194, endPoint x: 151, endPoint y: 128, distance: 66.0
click at [0, 0] on form "**********" at bounding box center [0, 0] width 0 height 0
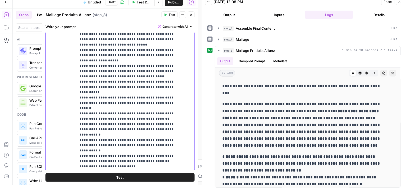
scroll to position [266, 0]
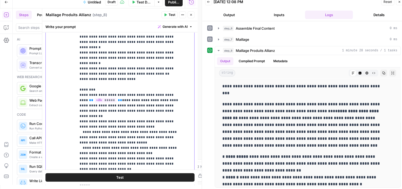
drag, startPoint x: 79, startPoint y: 86, endPoint x: 133, endPoint y: 52, distance: 64.7
click at [133, 52] on div "**********" at bounding box center [133, 78] width 114 height 216
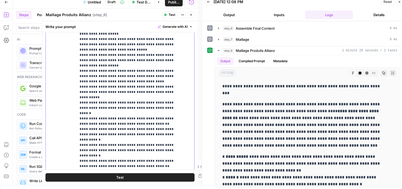
scroll to position [170, 0]
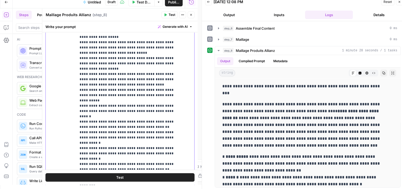
copy p "**********"
click at [185, 61] on div "**********" at bounding box center [133, 78] width 114 height 216
click at [192, 15] on icon "button" at bounding box center [191, 14] width 3 height 3
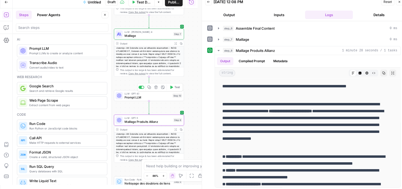
click at [129, 98] on span "Prompt LLM" at bounding box center [148, 97] width 46 height 4
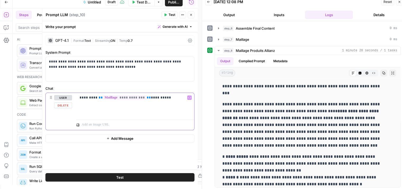
click at [167, 98] on p "**********" at bounding box center [136, 97] width 112 height 5
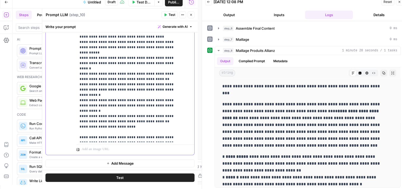
scroll to position [185, 0]
click at [158, 140] on div "**********" at bounding box center [133, 34] width 114 height 216
click at [168, 135] on p "**********" at bounding box center [132, 0] width 104 height 280
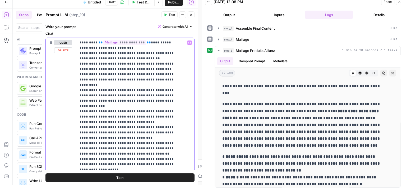
scroll to position [0, 0]
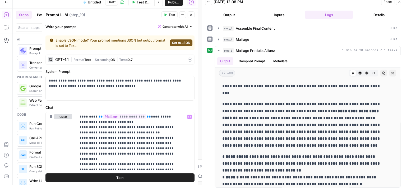
click at [178, 42] on span "Set to JSON" at bounding box center [181, 42] width 18 height 5
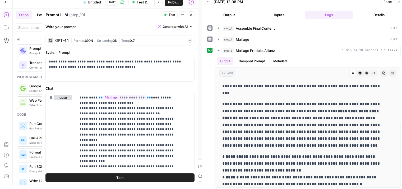
click at [188, 40] on icon at bounding box center [190, 40] width 4 height 4
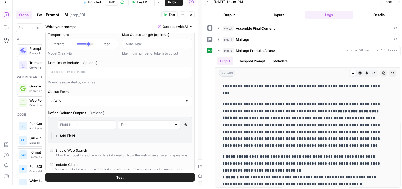
scroll to position [70, 0]
click at [184, 124] on icon "button" at bounding box center [185, 124] width 3 height 3
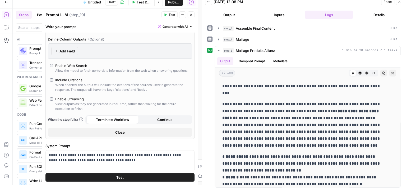
scroll to position [144, 0]
click at [127, 178] on button "Test" at bounding box center [120, 177] width 149 height 8
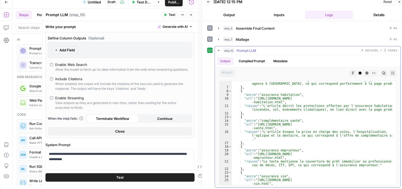
scroll to position [0, 0]
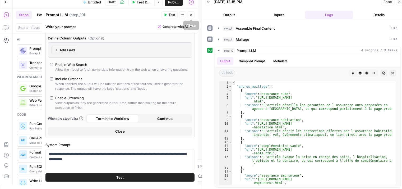
click at [189, 14] on button "Close" at bounding box center [191, 14] width 7 height 7
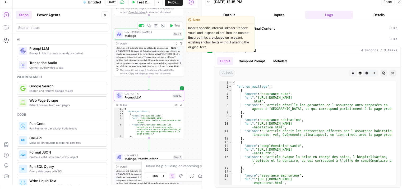
click at [134, 33] on span "Maillage" at bounding box center [148, 35] width 47 height 4
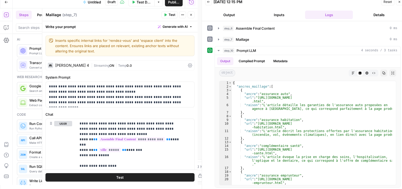
scroll to position [143, 0]
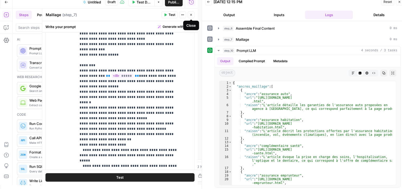
click at [191, 16] on icon "button" at bounding box center [191, 14] width 3 height 3
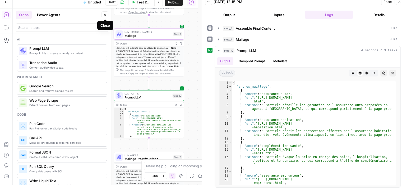
click at [106, 16] on icon "button" at bounding box center [104, 14] width 3 height 3
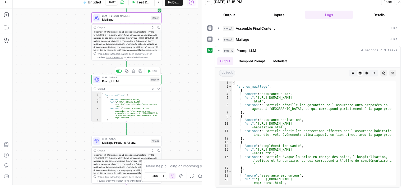
click at [103, 80] on span "Prompt LLM" at bounding box center [125, 81] width 46 height 4
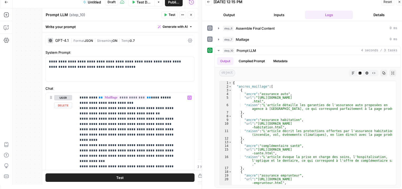
scroll to position [166, 0]
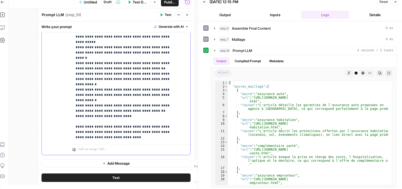
click at [112, 178] on span "Test" at bounding box center [115, 177] width 7 height 5
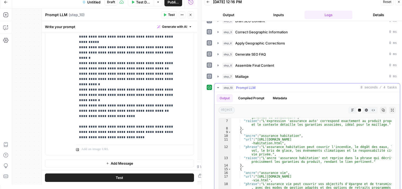
scroll to position [56, 0]
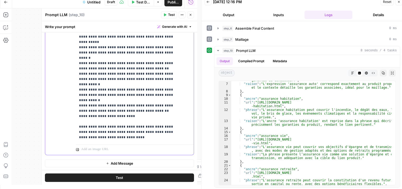
drag, startPoint x: 121, startPoint y: 136, endPoint x: 119, endPoint y: 115, distance: 21.3
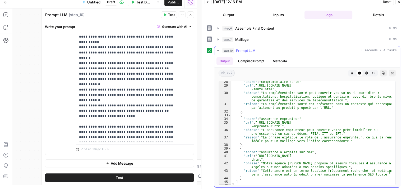
scroll to position [155, 0]
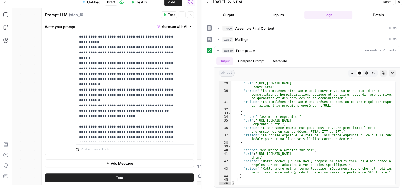
click at [153, 105] on p "**********" at bounding box center [131, 0] width 104 height 302
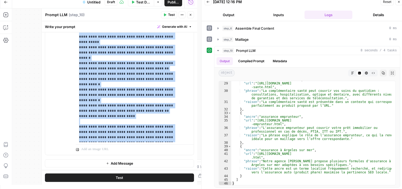
click at [154, 107] on p "**********" at bounding box center [131, 0] width 104 height 302
click at [160, 106] on p "**********" at bounding box center [131, 0] width 104 height 302
click at [147, 108] on p "**********" at bounding box center [131, 0] width 104 height 302
click at [173, 106] on p "**********" at bounding box center [131, 0] width 104 height 302
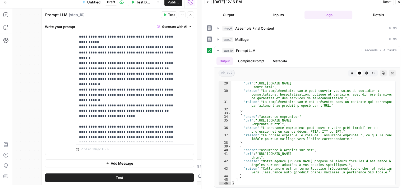
click at [153, 105] on p "**********" at bounding box center [131, 0] width 104 height 302
click at [124, 179] on button "Test" at bounding box center [119, 177] width 149 height 8
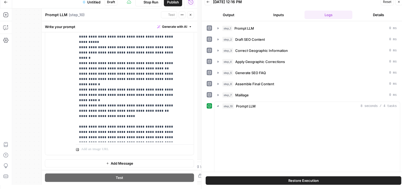
scroll to position [4, 0]
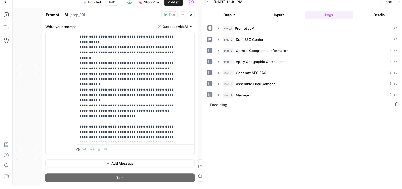
click at [191, 15] on icon "button" at bounding box center [191, 14] width 3 height 3
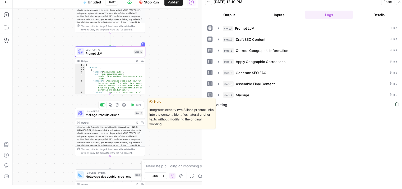
click at [96, 117] on span "Maillage Produits Allianz" at bounding box center [109, 114] width 47 height 4
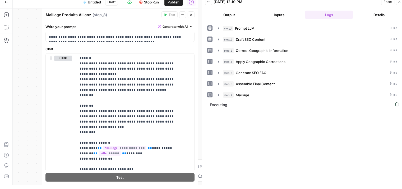
scroll to position [67, 0]
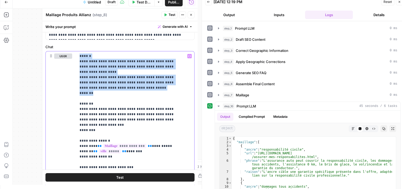
drag, startPoint x: 95, startPoint y: 87, endPoint x: 75, endPoint y: 48, distance: 43.7
click at [75, 48] on div "**********" at bounding box center [120, 161] width 149 height 235
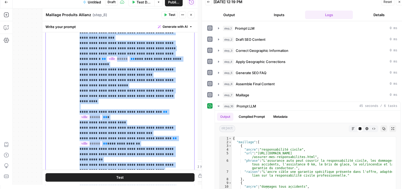
scroll to position [153, 0]
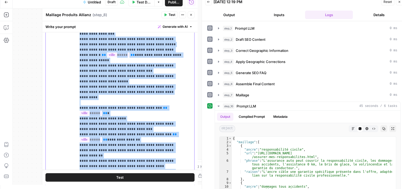
drag, startPoint x: 79, startPoint y: 79, endPoint x: 137, endPoint y: 129, distance: 76.7
click at [137, 129] on div "**********" at bounding box center [133, 74] width 114 height 216
copy p "**********"
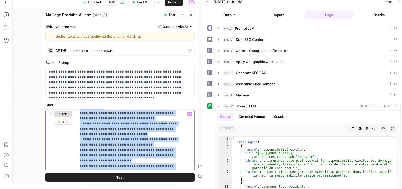
scroll to position [365, 0]
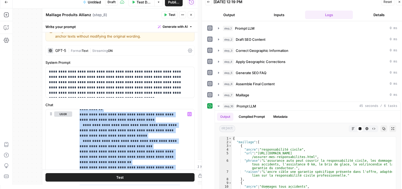
click at [192, 15] on icon "button" at bounding box center [191, 14] width 3 height 3
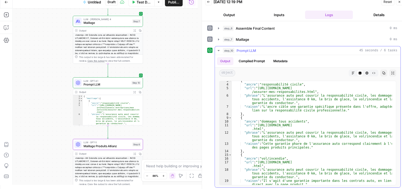
scroll to position [0, 0]
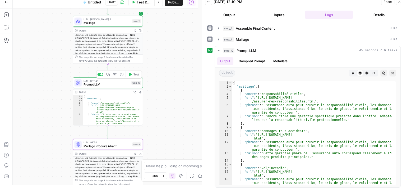
click at [103, 84] on span "Prompt LLM" at bounding box center [107, 84] width 46 height 4
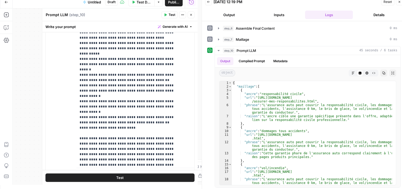
scroll to position [96, 0]
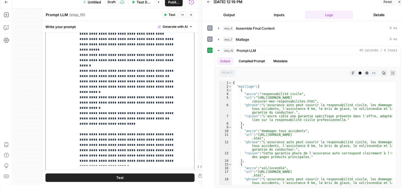
click at [99, 142] on p "**********" at bounding box center [132, 10] width 104 height 307
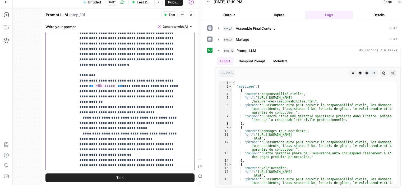
scroll to position [197, 0]
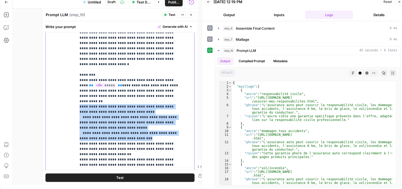
drag, startPoint x: 130, startPoint y: 111, endPoint x: 74, endPoint y: 81, distance: 63.4
click at [74, 81] on div "**********" at bounding box center [120, 64] width 149 height 228
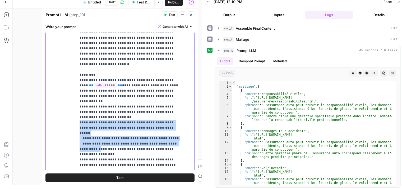
drag, startPoint x: 79, startPoint y: 92, endPoint x: 181, endPoint y: 108, distance: 103.7
click at [181, 108] on div "**********" at bounding box center [133, 58] width 114 height 216
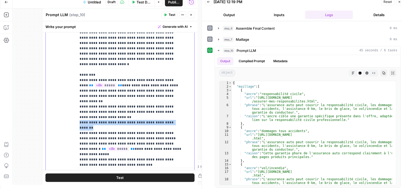
drag, startPoint x: 79, startPoint y: 92, endPoint x: 176, endPoint y: 89, distance: 96.3
click at [176, 89] on p "**********" at bounding box center [132, 6] width 104 height 503
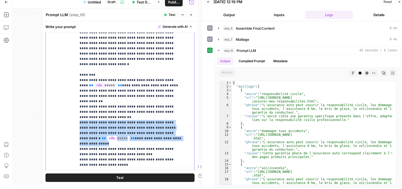
drag, startPoint x: 79, startPoint y: 89, endPoint x: 182, endPoint y: 105, distance: 104.4
click at [182, 105] on div "**********" at bounding box center [133, 58] width 114 height 216
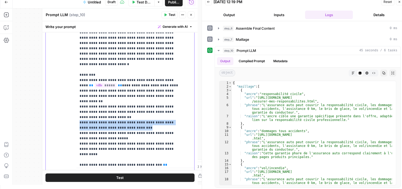
drag, startPoint x: 78, startPoint y: 90, endPoint x: 129, endPoint y: 95, distance: 50.8
click at [129, 95] on div "**********" at bounding box center [133, 58] width 114 height 216
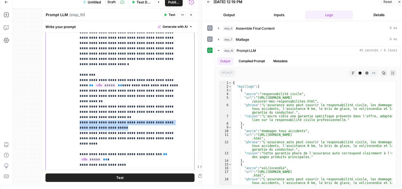
drag, startPoint x: 107, startPoint y: 96, endPoint x: 78, endPoint y: 88, distance: 30.2
click at [78, 88] on div "**********" at bounding box center [133, 58] width 114 height 216
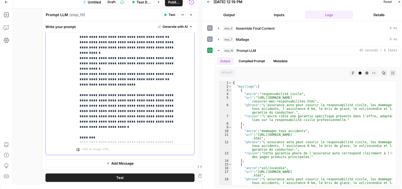
scroll to position [111, 0]
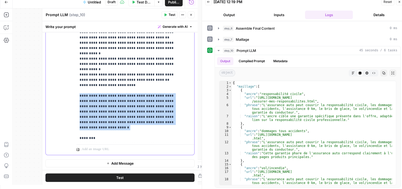
drag, startPoint x: 101, startPoint y: 102, endPoint x: 75, endPoint y: 74, distance: 38.0
click at [75, 74] on div "**********" at bounding box center [120, 40] width 149 height 228
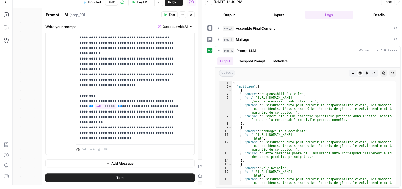
click at [116, 175] on span "Test" at bounding box center [119, 177] width 7 height 5
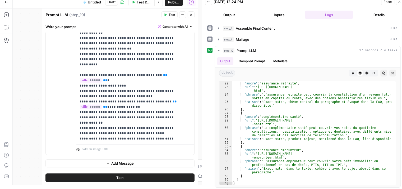
scroll to position [207, 0]
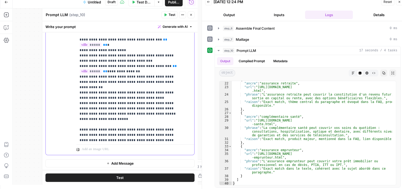
scroll to position [238, 0]
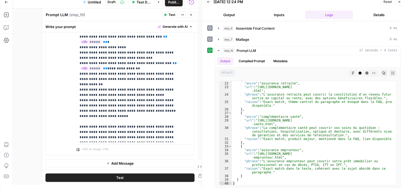
click at [112, 178] on button "Test" at bounding box center [120, 177] width 149 height 8
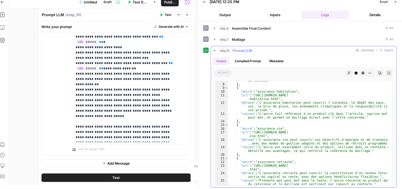
scroll to position [37, 0]
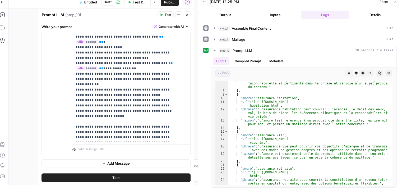
click at [187, 14] on icon "button" at bounding box center [187, 14] width 3 height 3
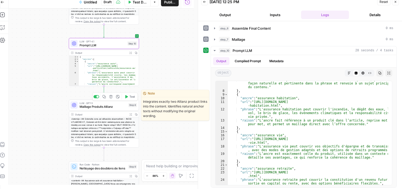
click at [84, 105] on span "Maillage Produits Allianz" at bounding box center [103, 106] width 47 height 4
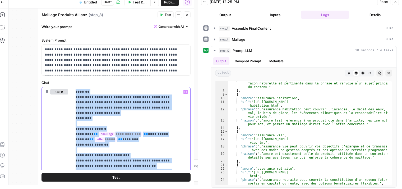
scroll to position [28, 0]
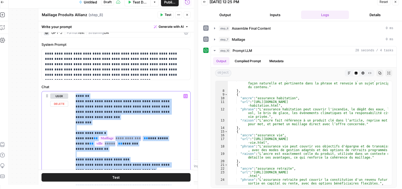
drag, startPoint x: 127, startPoint y: 90, endPoint x: 71, endPoint y: 94, distance: 56.5
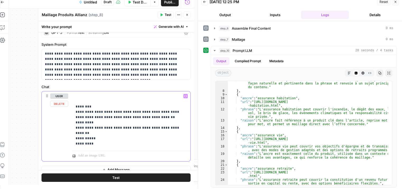
click at [184, 95] on icon "button" at bounding box center [185, 96] width 3 height 3
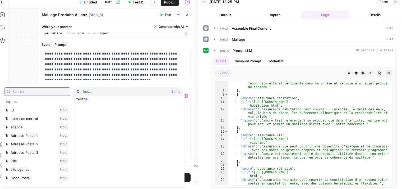
click at [181, 95] on body "**********" at bounding box center [197, 90] width 402 height 189
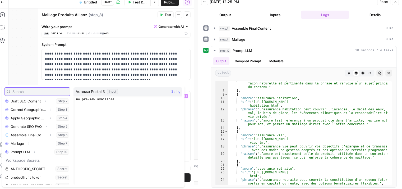
scroll to position [102, 0]
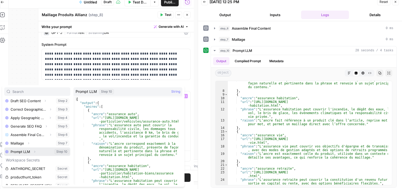
click at [34, 152] on icon "button" at bounding box center [34, 151] width 3 height 3
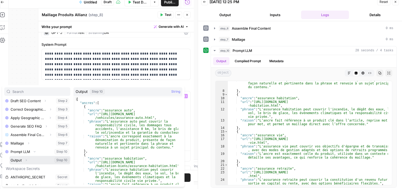
click at [25, 160] on icon "button" at bounding box center [26, 159] width 3 height 3
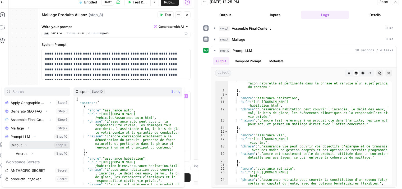
scroll to position [124, 0]
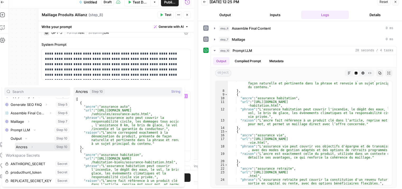
click at [31, 147] on icon "button" at bounding box center [31, 146] width 3 height 3
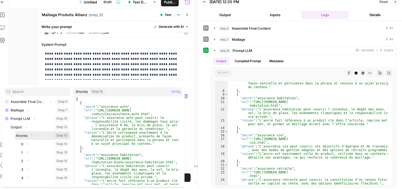
scroll to position [136, 0]
click at [21, 135] on button "Select variable Ancres" at bounding box center [43, 135] width 56 height 8
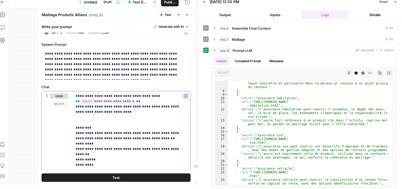
click at [104, 121] on p "**********" at bounding box center [130, 130] width 108 height 74
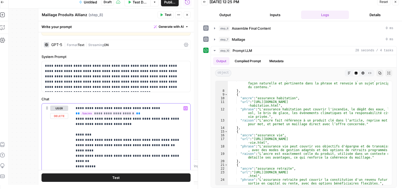
scroll to position [15, 0]
drag, startPoint x: 92, startPoint y: 136, endPoint x: 76, endPoint y: 131, distance: 16.1
click at [76, 131] on p "**********" at bounding box center [130, 140] width 108 height 69
click at [147, 114] on p "**********" at bounding box center [130, 140] width 108 height 69
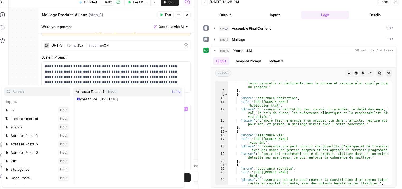
scroll to position [107, 0]
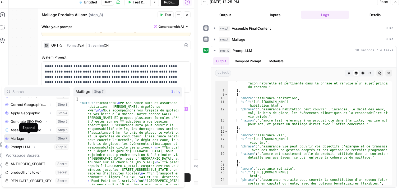
click at [29, 139] on icon "button" at bounding box center [28, 138] width 3 height 3
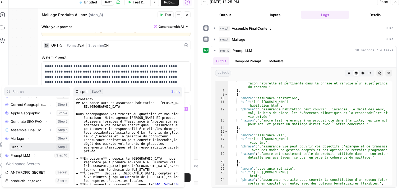
click at [21, 149] on button "Select variable Output" at bounding box center [40, 147] width 61 height 8
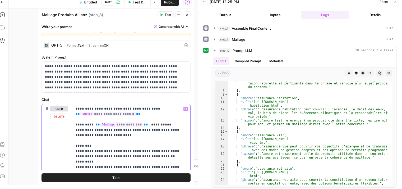
drag, startPoint x: 147, startPoint y: 107, endPoint x: 150, endPoint y: 108, distance: 3.3
click at [150, 108] on p "**********" at bounding box center [130, 145] width 108 height 79
drag, startPoint x: 146, startPoint y: 108, endPoint x: 72, endPoint y: 101, distance: 74.5
click at [72, 101] on div "**********" at bounding box center [116, 149] width 149 height 104
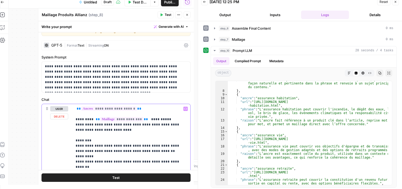
click at [170, 120] on p "**********" at bounding box center [130, 143] width 108 height 74
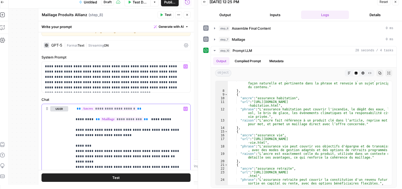
scroll to position [0, 0]
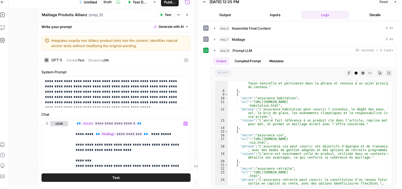
click at [184, 60] on icon at bounding box center [186, 60] width 4 height 4
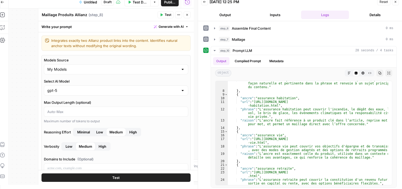
click at [176, 89] on div "gpt-5" at bounding box center [116, 90] width 144 height 10
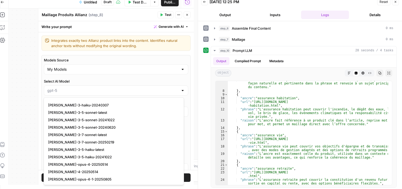
scroll to position [791, 0]
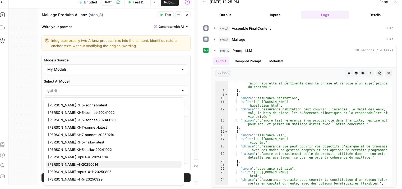
click at [75, 164] on span "[PERSON_NAME]-4-20250514" at bounding box center [112, 164] width 129 height 5
type input "[PERSON_NAME]-4-20250514"
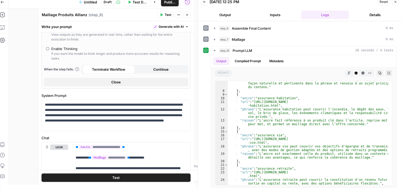
scroll to position [156, 0]
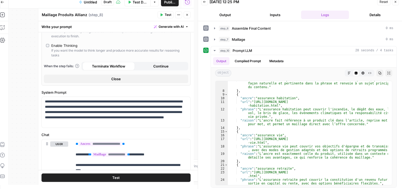
click at [119, 177] on button "Test" at bounding box center [116, 177] width 149 height 8
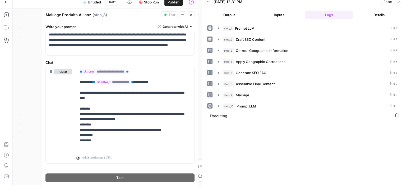
scroll to position [241, 0]
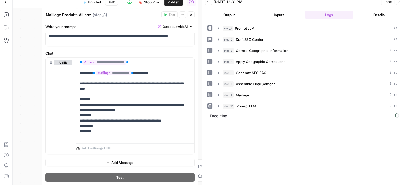
click at [192, 15] on icon "button" at bounding box center [191, 14] width 3 height 3
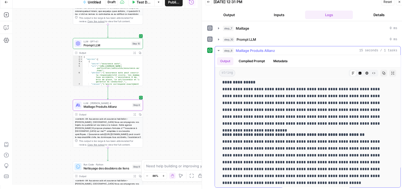
scroll to position [569, 0]
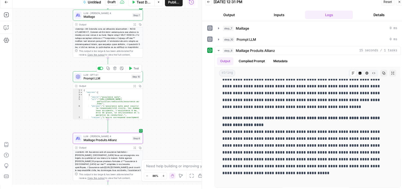
click at [102, 79] on span "Prompt LLM" at bounding box center [107, 78] width 46 height 4
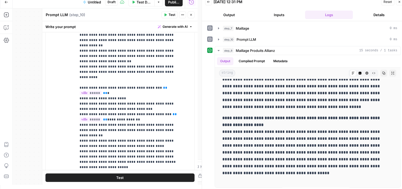
scroll to position [116, 0]
click at [219, 38] on icon "button" at bounding box center [219, 39] width 4 height 4
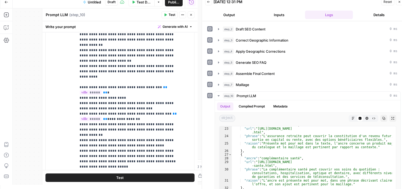
scroll to position [0, 0]
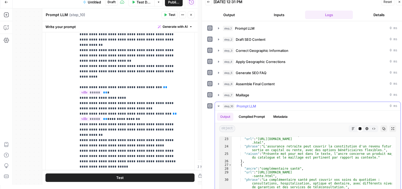
click at [217, 104] on icon "button" at bounding box center [219, 106] width 4 height 4
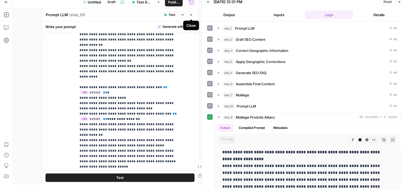
click at [192, 14] on icon "button" at bounding box center [191, 14] width 3 height 3
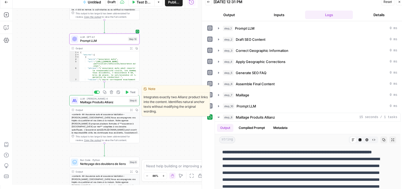
click at [85, 103] on span "Maillage Produits Allianz" at bounding box center [103, 102] width 47 height 4
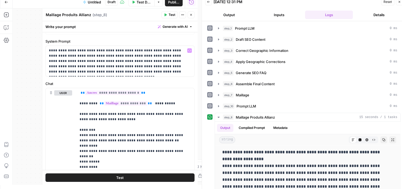
scroll to position [31, 0]
click at [141, 90] on p "**********" at bounding box center [134, 129] width 108 height 79
click at [80, 91] on p "**********" at bounding box center [134, 129] width 108 height 79
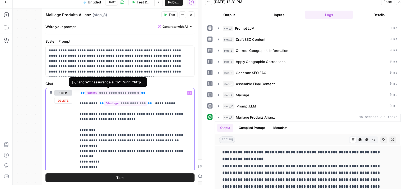
click at [128, 93] on span "**********" at bounding box center [113, 92] width 56 height 4
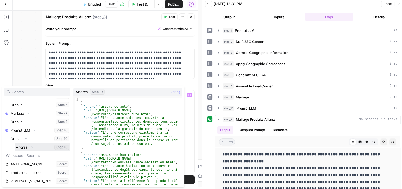
scroll to position [0, 0]
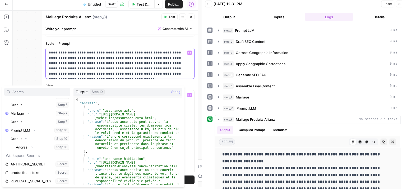
click at [170, 72] on p "**********" at bounding box center [118, 63] width 138 height 26
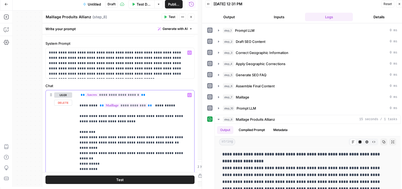
click at [142, 98] on p "**********" at bounding box center [134, 131] width 108 height 79
click at [144, 95] on p "**********" at bounding box center [134, 131] width 108 height 79
click at [80, 92] on p "**********" at bounding box center [134, 131] width 108 height 79
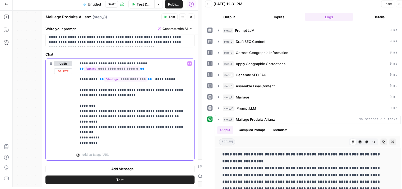
scroll to position [64, 0]
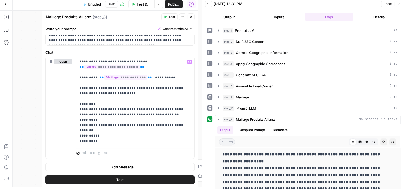
click at [123, 179] on button "Test" at bounding box center [120, 179] width 149 height 8
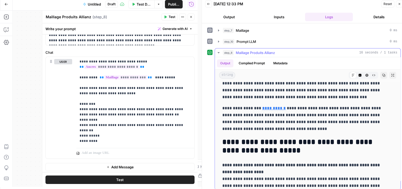
scroll to position [262, 0]
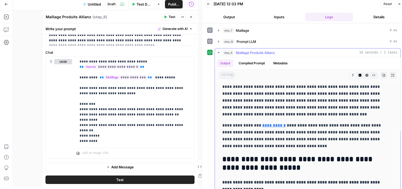
click at [259, 64] on button "Compiled Prompt" at bounding box center [252, 63] width 33 height 8
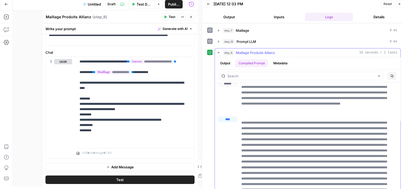
scroll to position [0, 0]
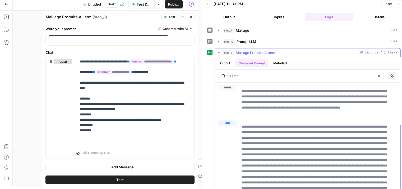
click at [219, 51] on icon "button" at bounding box center [219, 53] width 4 height 4
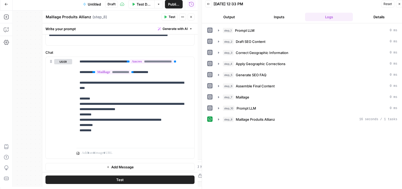
click at [219, 119] on icon "button" at bounding box center [219, 119] width 4 height 4
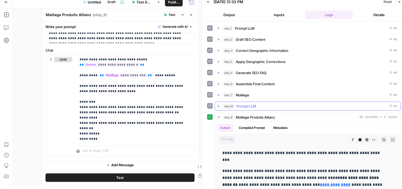
scroll to position [67, 0]
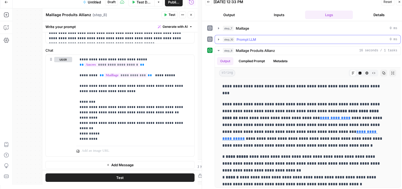
click at [258, 61] on button "Compiled Prompt" at bounding box center [252, 61] width 33 height 8
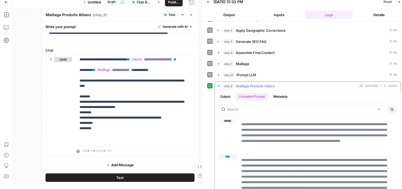
scroll to position [31, 0]
click at [227, 98] on button "Output" at bounding box center [225, 97] width 16 height 8
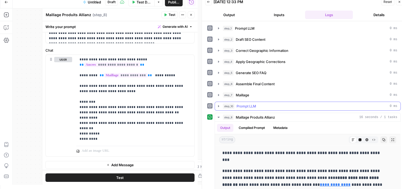
scroll to position [49, 0]
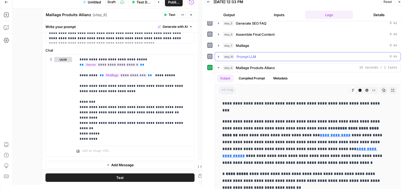
click at [359, 89] on icon "button" at bounding box center [360, 90] width 3 height 3
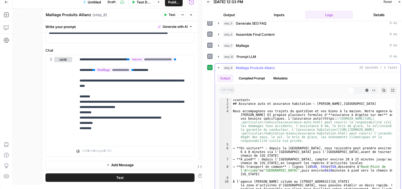
scroll to position [56, 0]
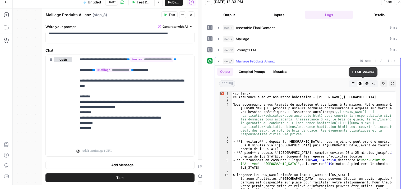
click at [366, 83] on icon "button" at bounding box center [367, 83] width 3 height 3
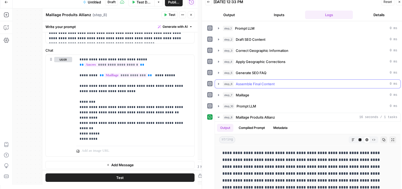
click at [366, 134] on div "string Markdown Code Editor HTML Viewer Raw Output Copy Expand Output" at bounding box center [308, 139] width 186 height 11
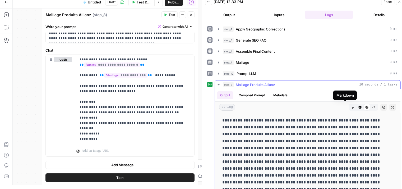
click at [352, 107] on icon "button" at bounding box center [353, 107] width 3 height 3
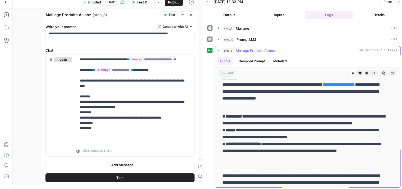
scroll to position [40, 0]
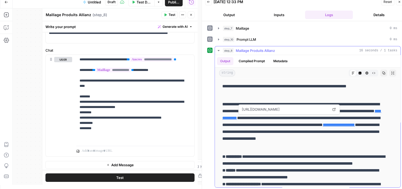
click at [335, 109] on icon at bounding box center [334, 109] width 3 height 3
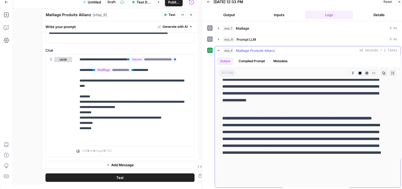
scroll to position [569, 0]
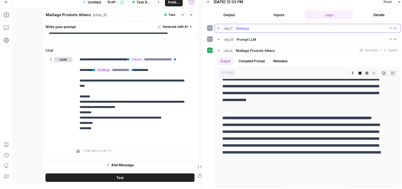
click at [220, 28] on icon "button" at bounding box center [219, 28] width 4 height 4
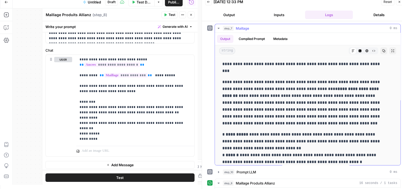
scroll to position [21, 0]
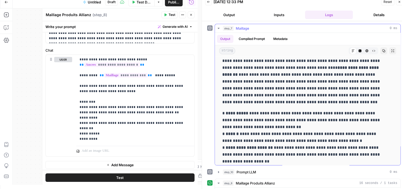
click at [218, 28] on icon "button" at bounding box center [219, 28] width 2 height 1
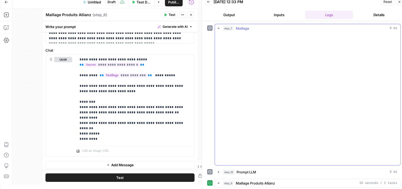
scroll to position [130, 0]
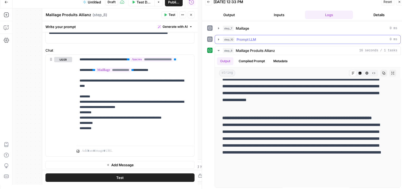
click at [219, 39] on icon "button" at bounding box center [219, 39] width 4 height 4
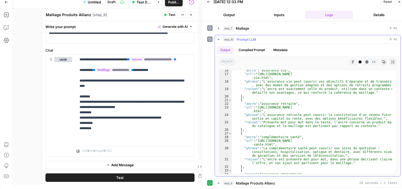
scroll to position [88, 0]
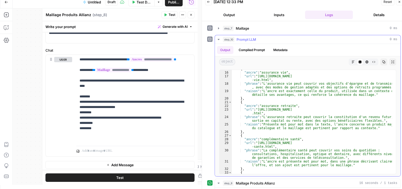
click at [218, 39] on icon "button" at bounding box center [219, 39] width 2 height 1
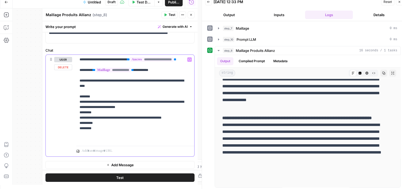
click at [137, 64] on p "**********" at bounding box center [134, 99] width 108 height 85
click at [125, 66] on p "**********" at bounding box center [134, 99] width 108 height 85
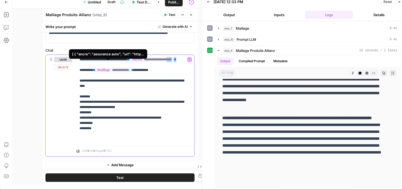
click at [130, 62] on span "**********" at bounding box center [151, 59] width 43 height 4
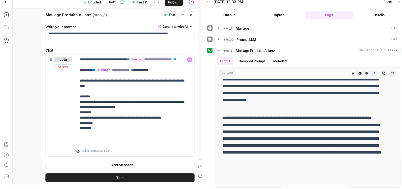
click at [142, 64] on div "Ancres Step 10 String" at bounding box center [128, 60] width 109 height 8
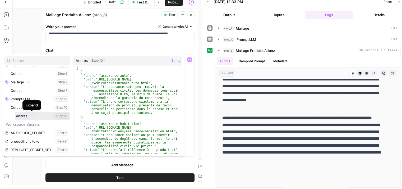
click at [32, 115] on icon "button" at bounding box center [31, 115] width 3 height 3
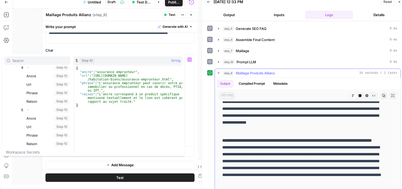
scroll to position [67, 0]
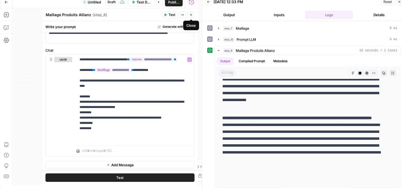
click at [191, 15] on icon "button" at bounding box center [191, 14] width 3 height 3
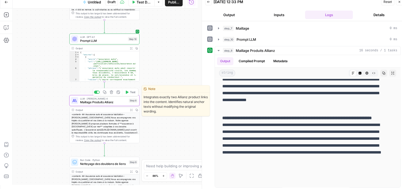
click at [85, 102] on span "Maillage Produits Allianz" at bounding box center [103, 102] width 47 height 4
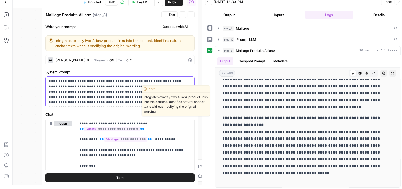
click at [85, 98] on p "**********" at bounding box center [118, 92] width 138 height 26
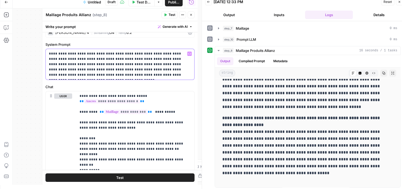
scroll to position [0, 0]
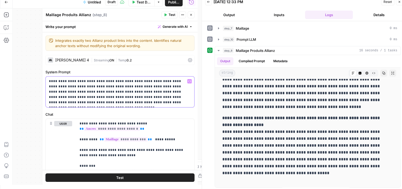
drag, startPoint x: 176, startPoint y: 105, endPoint x: 93, endPoint y: 85, distance: 85.0
click at [93, 85] on div "**********" at bounding box center [120, 91] width 149 height 31
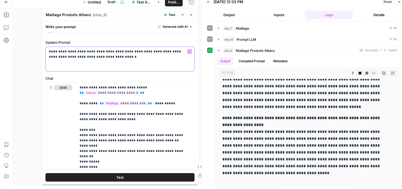
scroll to position [30, 0]
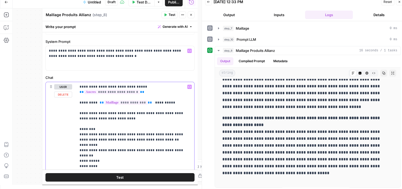
drag, startPoint x: 125, startPoint y: 86, endPoint x: 78, endPoint y: 87, distance: 46.6
click at [78, 87] on div "**********" at bounding box center [135, 126] width 118 height 89
click at [84, 92] on span "**" at bounding box center [82, 91] width 4 height 3
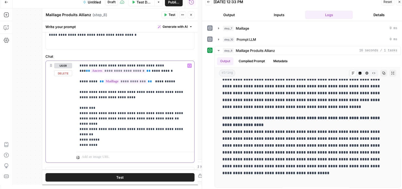
scroll to position [52, 0]
drag, startPoint x: 75, startPoint y: 90, endPoint x: 111, endPoint y: 98, distance: 36.1
click at [111, 98] on div "**********" at bounding box center [120, 112] width 149 height 102
drag, startPoint x: 111, startPoint y: 98, endPoint x: 73, endPoint y: 89, distance: 38.7
click at [73, 89] on div "**********" at bounding box center [120, 112] width 149 height 102
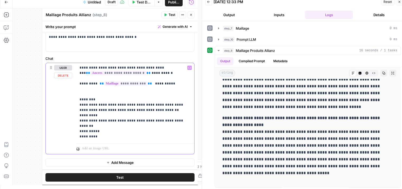
scroll to position [49, 0]
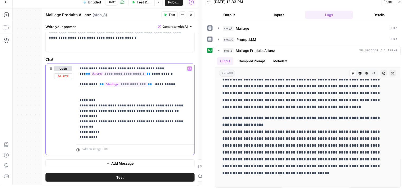
drag, startPoint x: 97, startPoint y: 100, endPoint x: 76, endPoint y: 99, distance: 21.2
click at [76, 99] on div "**********" at bounding box center [120, 109] width 149 height 91
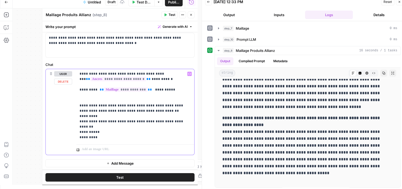
scroll to position [38, 0]
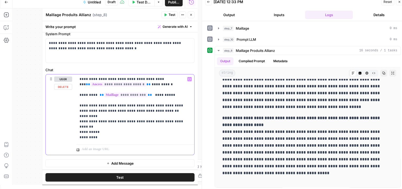
drag, startPoint x: 102, startPoint y: 117, endPoint x: 79, endPoint y: 117, distance: 23.3
click at [79, 117] on div "**********" at bounding box center [135, 108] width 118 height 68
click at [123, 125] on p "**********" at bounding box center [134, 108] width 108 height 64
drag, startPoint x: 97, startPoint y: 139, endPoint x: 75, endPoint y: 137, distance: 22.0
click at [75, 137] on div "**********" at bounding box center [120, 114] width 149 height 80
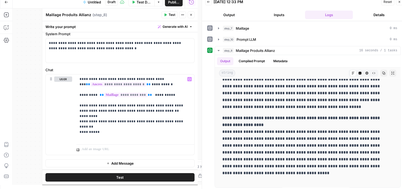
click at [110, 179] on button "Test" at bounding box center [120, 177] width 149 height 8
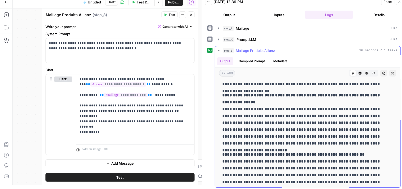
scroll to position [569, 0]
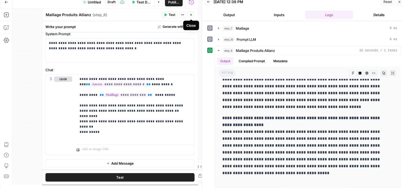
click at [193, 13] on icon "button" at bounding box center [191, 14] width 3 height 3
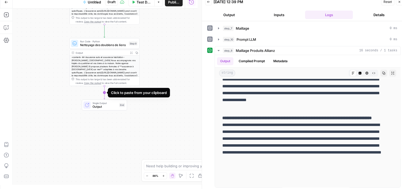
click at [105, 92] on icon "Edge from step_9 to end" at bounding box center [104, 92] width 1 height 13
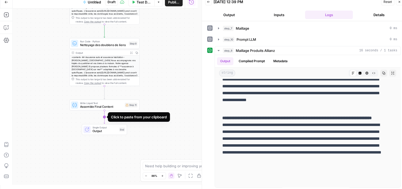
click at [104, 119] on icon "Edge from step_11 to end" at bounding box center [104, 116] width 1 height 13
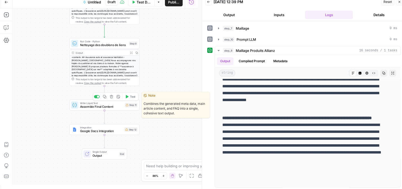
click at [91, 108] on span "Assemble Final Content" at bounding box center [101, 106] width 43 height 4
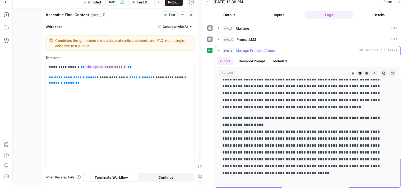
click at [218, 50] on icon "button" at bounding box center [219, 50] width 2 height 1
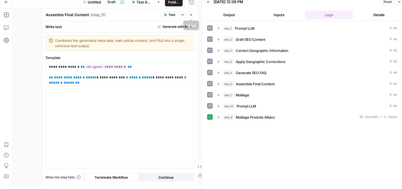
click at [191, 13] on icon "button" at bounding box center [191, 14] width 3 height 3
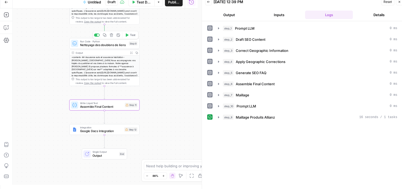
click at [131, 36] on span "Test" at bounding box center [133, 35] width 6 height 4
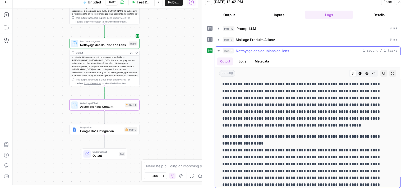
scroll to position [569, 0]
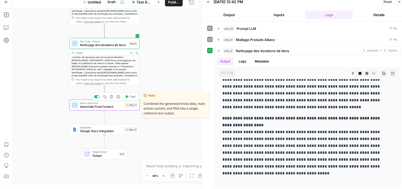
click at [110, 107] on span "Assemble Final Content" at bounding box center [101, 106] width 43 height 4
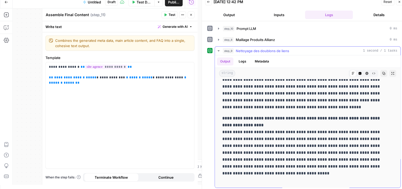
click at [218, 50] on icon "button" at bounding box center [219, 51] width 4 height 4
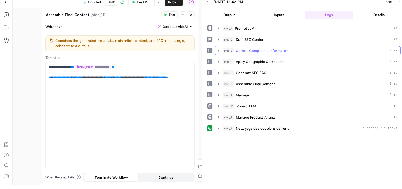
scroll to position [0, 0]
click at [66, 77] on span "**********" at bounding box center [62, 77] width 19 height 3
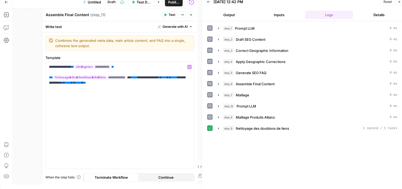
click at [168, 13] on button "Test" at bounding box center [170, 14] width 16 height 7
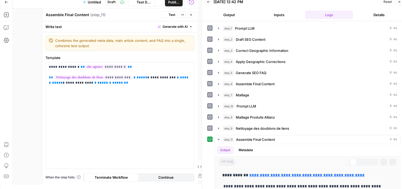
click at [192, 15] on icon "button" at bounding box center [191, 14] width 3 height 3
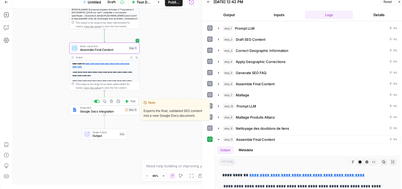
click at [98, 112] on span "Google Docs Integration" at bounding box center [101, 111] width 43 height 4
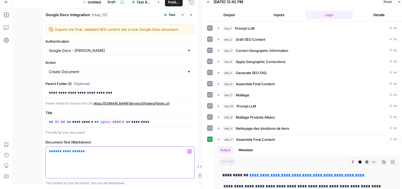
click at [64, 149] on span "**********" at bounding box center [67, 150] width 28 height 3
click at [169, 2] on span "Publish" at bounding box center [173, 1] width 11 height 5
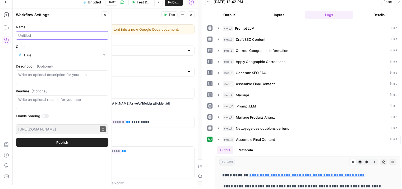
click at [48, 34] on input "Name" at bounding box center [62, 35] width 88 height 5
type input "Allianz Agence locall"
click at [62, 143] on span "Publish" at bounding box center [62, 142] width 12 height 5
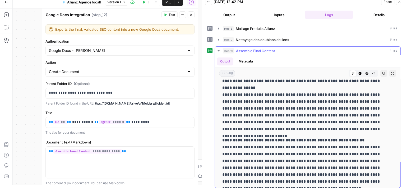
scroll to position [580, 0]
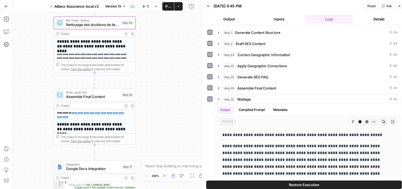
scroll to position [128, 0]
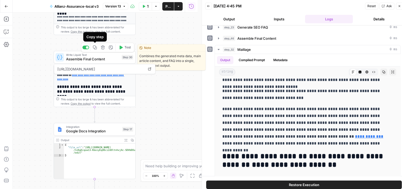
click at [94, 48] on icon "button" at bounding box center [95, 48] width 4 height 4
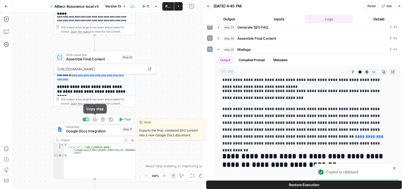
click at [96, 122] on button "Copy step" at bounding box center [95, 119] width 7 height 7
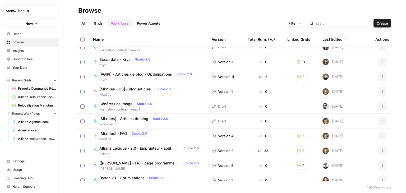
scroll to position [156, 0]
click at [96, 23] on link "Grids" at bounding box center [98, 23] width 15 height 8
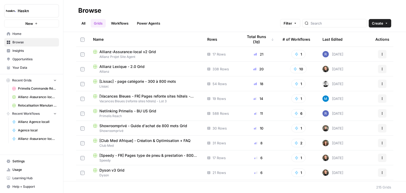
click at [129, 52] on span "Allianz-Assurance-local v2 Grid" at bounding box center [127, 51] width 57 height 5
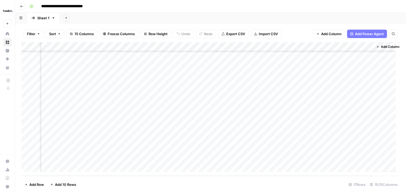
scroll to position [41, 660]
click at [54, 19] on icon "button" at bounding box center [54, 18] width 4 height 4
click at [70, 34] on span "Duplicate Sheet" at bounding box center [74, 35] width 25 height 5
click at [165, 47] on div "Add Column" at bounding box center [210, 50] width 379 height 17
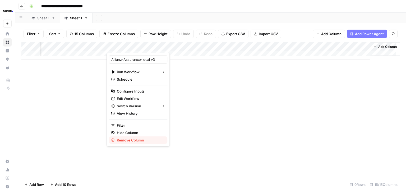
click at [123, 141] on span "Remove Column" at bounding box center [140, 140] width 46 height 5
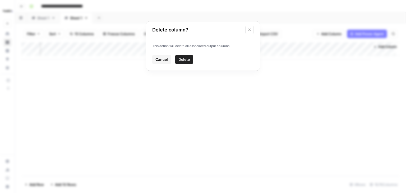
click at [188, 61] on span "Delete" at bounding box center [184, 59] width 11 height 5
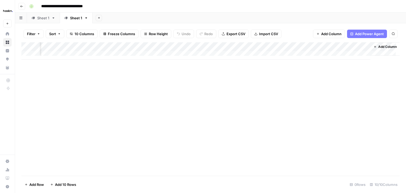
scroll to position [0, 407]
click at [379, 45] on span "Add Column" at bounding box center [388, 46] width 19 height 5
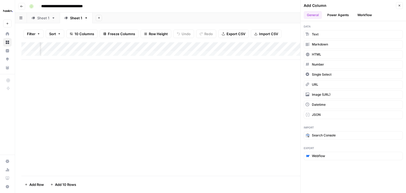
click at [365, 16] on button "Workflow" at bounding box center [365, 15] width 21 height 8
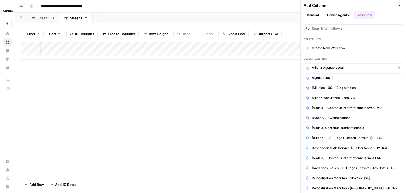
click at [339, 66] on span "Allianz Agence locall" at bounding box center [328, 67] width 33 height 5
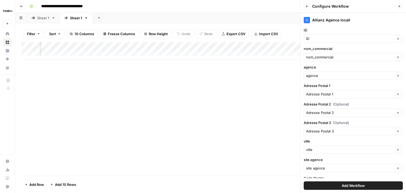
scroll to position [15, 0]
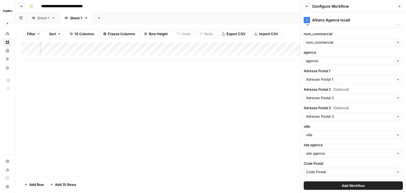
click at [355, 188] on span "Add Workflow" at bounding box center [353, 185] width 23 height 5
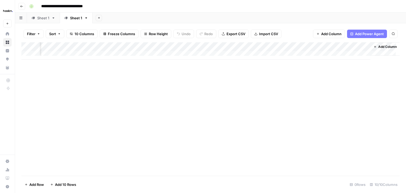
scroll to position [0, 466]
click at [77, 19] on div "Sheet 1" at bounding box center [76, 17] width 12 height 5
type input "**********"
click at [39, 20] on div "Sheet 1" at bounding box center [43, 17] width 12 height 5
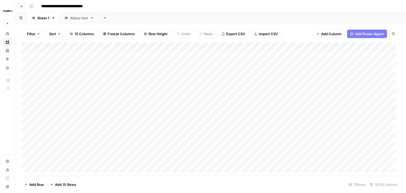
click at [52, 73] on div "Add Column" at bounding box center [210, 109] width 379 height 134
click at [26, 73] on div "Add Column" at bounding box center [210, 109] width 379 height 134
click at [64, 74] on div "Add Column" at bounding box center [210, 109] width 379 height 134
click at [276, 123] on div "Add Column" at bounding box center [210, 109] width 379 height 134
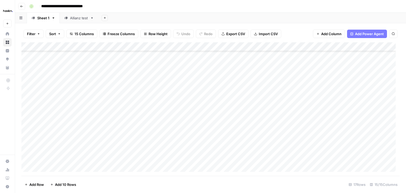
scroll to position [24, 0]
click at [74, 20] on div "Allianz test" at bounding box center [79, 17] width 18 height 5
click at [130, 52] on div "Add Column" at bounding box center [210, 50] width 379 height 17
click at [52, 51] on div "Add Column" at bounding box center [210, 55] width 379 height 26
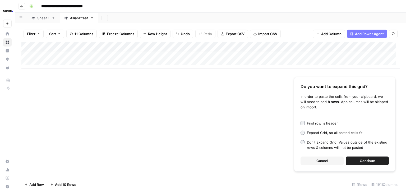
click at [374, 160] on span "Continue" at bounding box center [367, 160] width 15 height 5
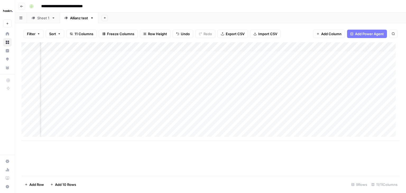
scroll to position [4, 466]
click at [357, 47] on div "Add Column" at bounding box center [210, 91] width 379 height 98
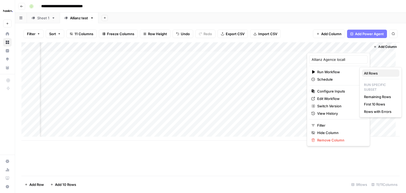
click at [382, 74] on span "All Rows" at bounding box center [379, 73] width 31 height 5
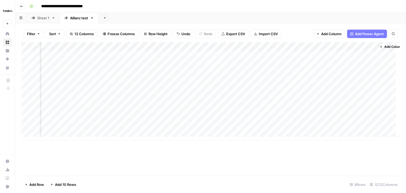
scroll to position [0, 514]
click at [360, 55] on div "Add Column" at bounding box center [210, 91] width 379 height 98
click at [362, 65] on div "Add Column" at bounding box center [210, 91] width 379 height 98
click at [361, 74] on div "Add Column" at bounding box center [210, 91] width 379 height 98
click at [362, 82] on div "Add Column" at bounding box center [210, 91] width 379 height 98
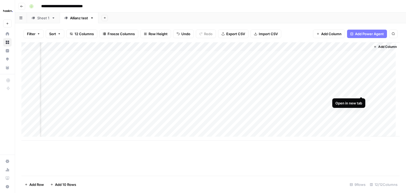
click at [360, 92] on div "Add Column" at bounding box center [210, 91] width 379 height 98
click at [362, 100] on div "Add Column" at bounding box center [210, 91] width 379 height 98
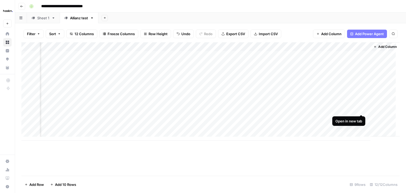
click at [363, 108] on div "Add Column" at bounding box center [210, 91] width 379 height 98
click at [360, 117] on div "Add Column" at bounding box center [210, 91] width 379 height 98
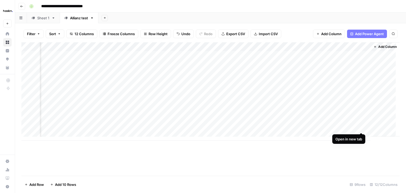
click at [363, 127] on div "Add Column" at bounding box center [210, 91] width 379 height 98
click at [26, 122] on div "Add Column" at bounding box center [210, 91] width 379 height 98
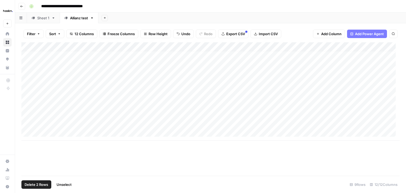
click at [28, 115] on div "Add Column" at bounding box center [210, 91] width 379 height 98
